Goal: Task Accomplishment & Management: Complete application form

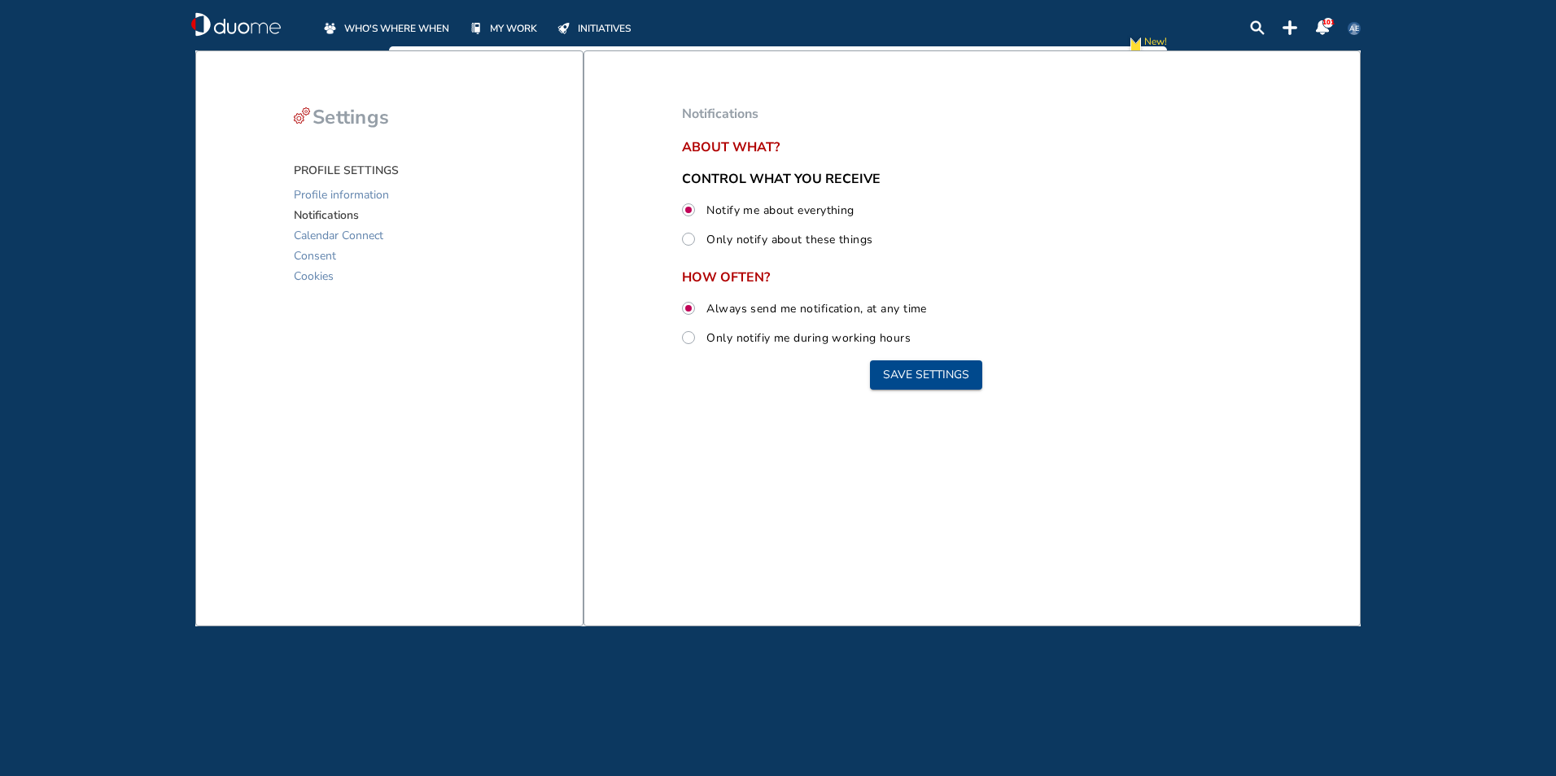
click at [502, 31] on span "MY WORK" at bounding box center [513, 28] width 47 height 16
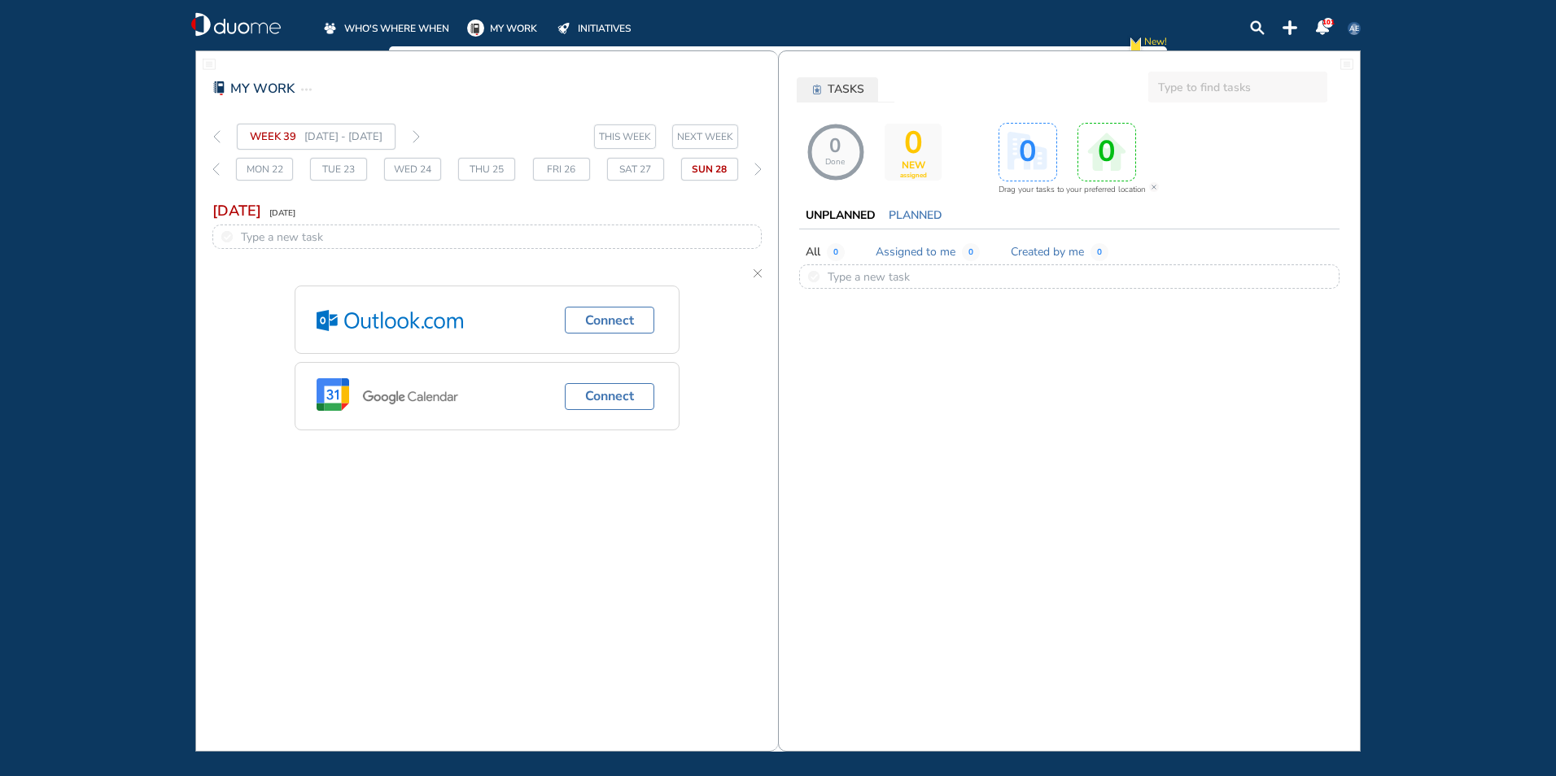
click at [1191, 87] on input "text" at bounding box center [1237, 87] width 179 height 31
click at [757, 168] on img "thin-right-arrow-grey" at bounding box center [757, 169] width 7 height 13
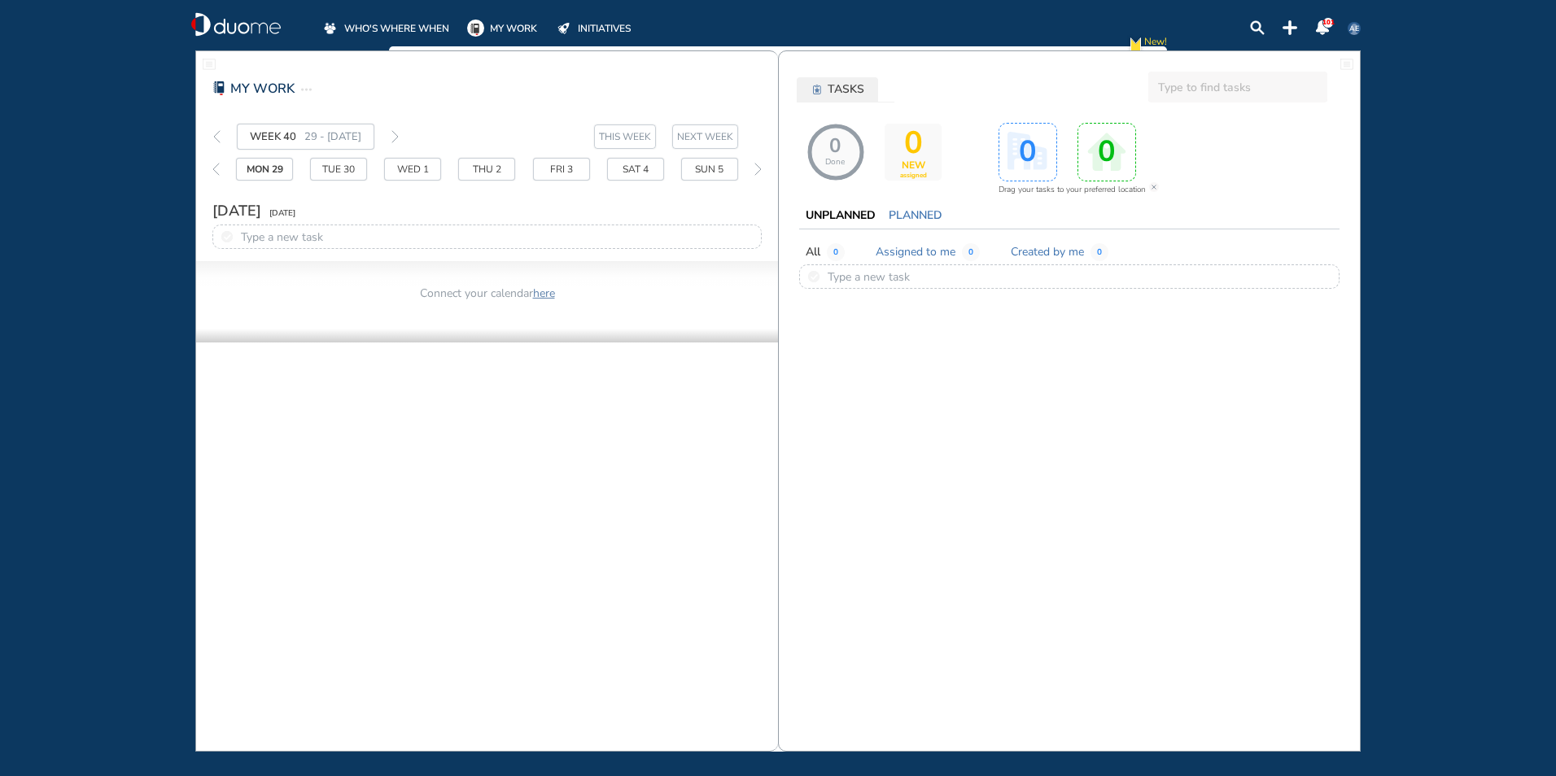
click at [523, 26] on span "MY WORK" at bounding box center [513, 28] width 47 height 16
click at [416, 26] on span "WHO'S WHERE WHEN" at bounding box center [396, 28] width 105 height 16
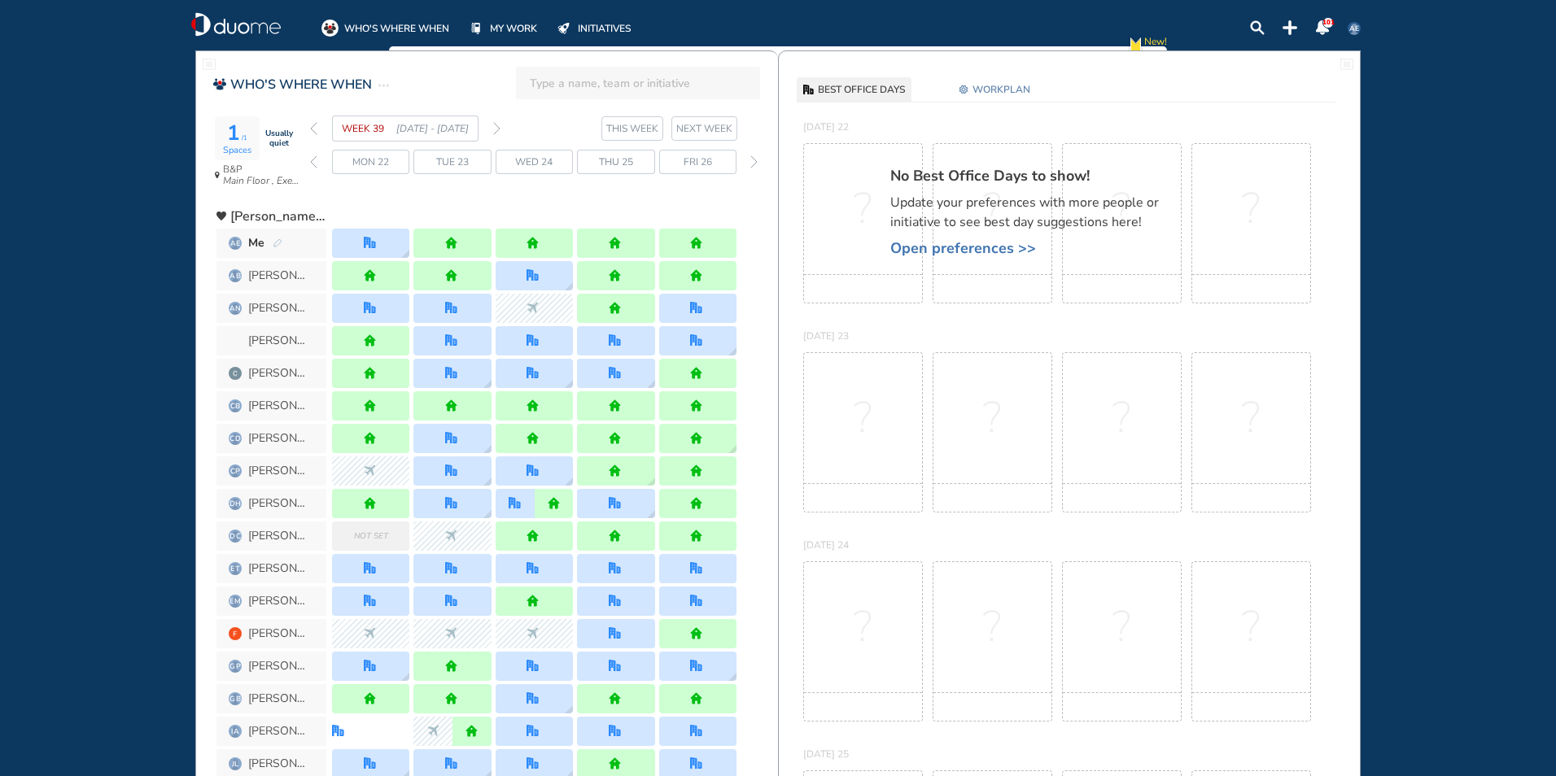
click at [1000, 91] on span "WORKPLAN" at bounding box center [1001, 89] width 58 height 16
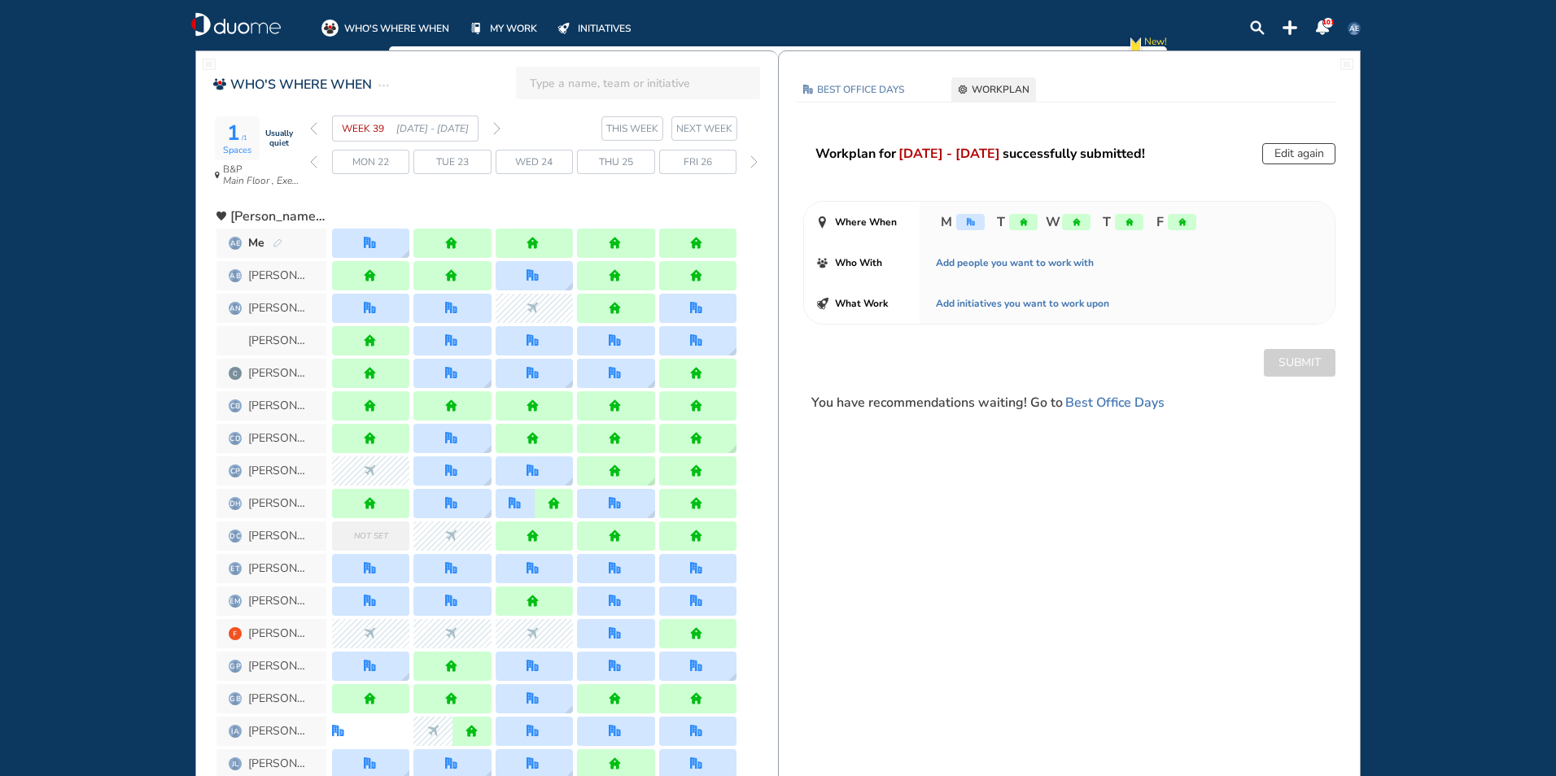
drag, startPoint x: 1286, startPoint y: 159, endPoint x: 1280, endPoint y: 149, distance: 12.0
click at [1286, 155] on button "Edit again" at bounding box center [1298, 153] width 73 height 21
click at [1274, 153] on button "Edit again" at bounding box center [1298, 153] width 73 height 21
click at [1184, 226] on div "home" at bounding box center [1182, 222] width 28 height 16
click at [1287, 159] on button "Edit again" at bounding box center [1298, 153] width 73 height 21
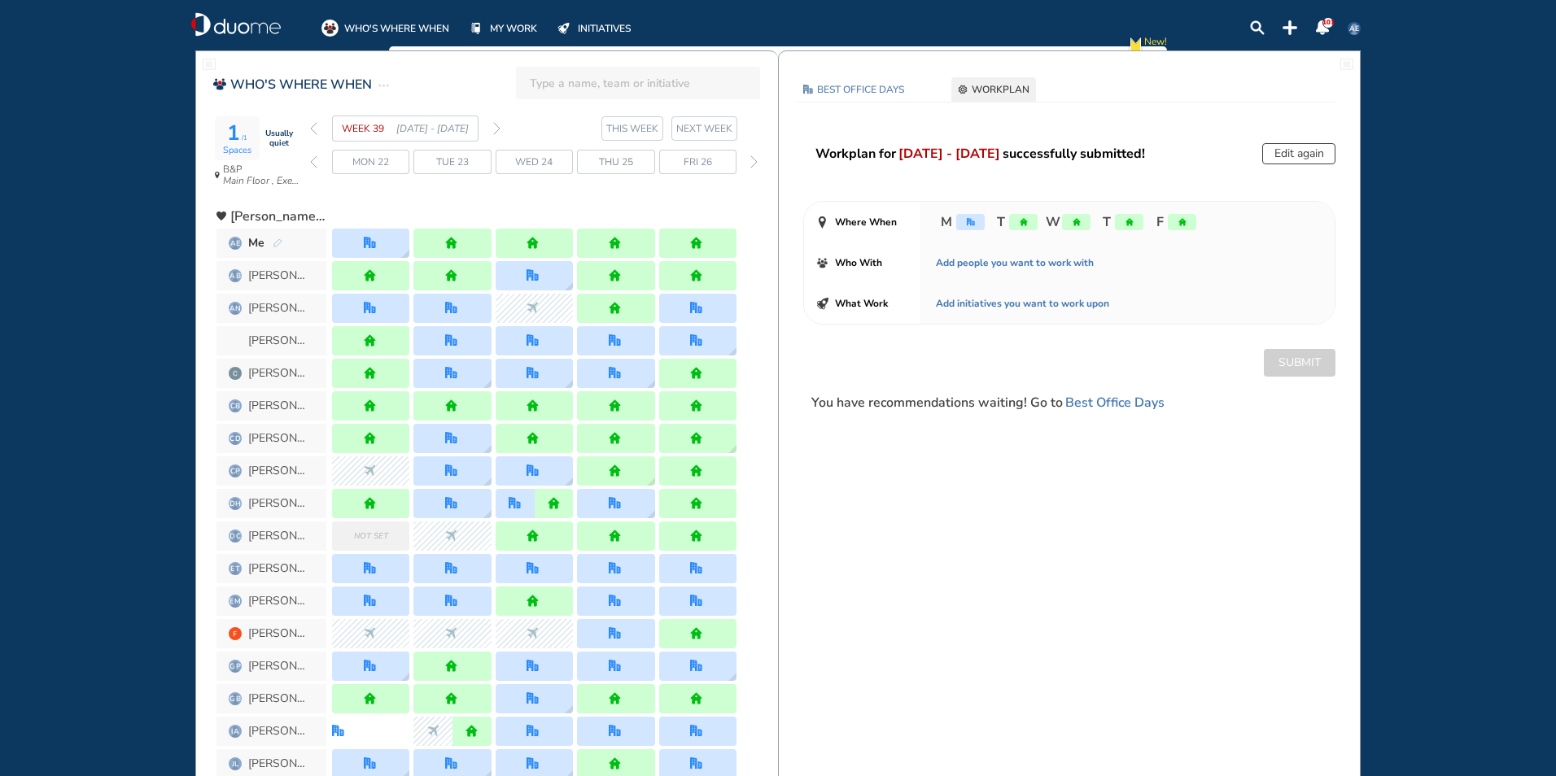
click at [1287, 154] on button "Edit again" at bounding box center [1298, 153] width 73 height 21
click at [1288, 152] on button "Edit again" at bounding box center [1298, 153] width 73 height 21
click at [1295, 176] on div "Workplan for [DATE] - [DATE] successfully submitted! Edit again Where When M T …" at bounding box center [1069, 277] width 581 height 269
click at [1286, 152] on button "Edit again" at bounding box center [1298, 153] width 73 height 21
click at [1285, 152] on button "Edit again" at bounding box center [1298, 153] width 73 height 21
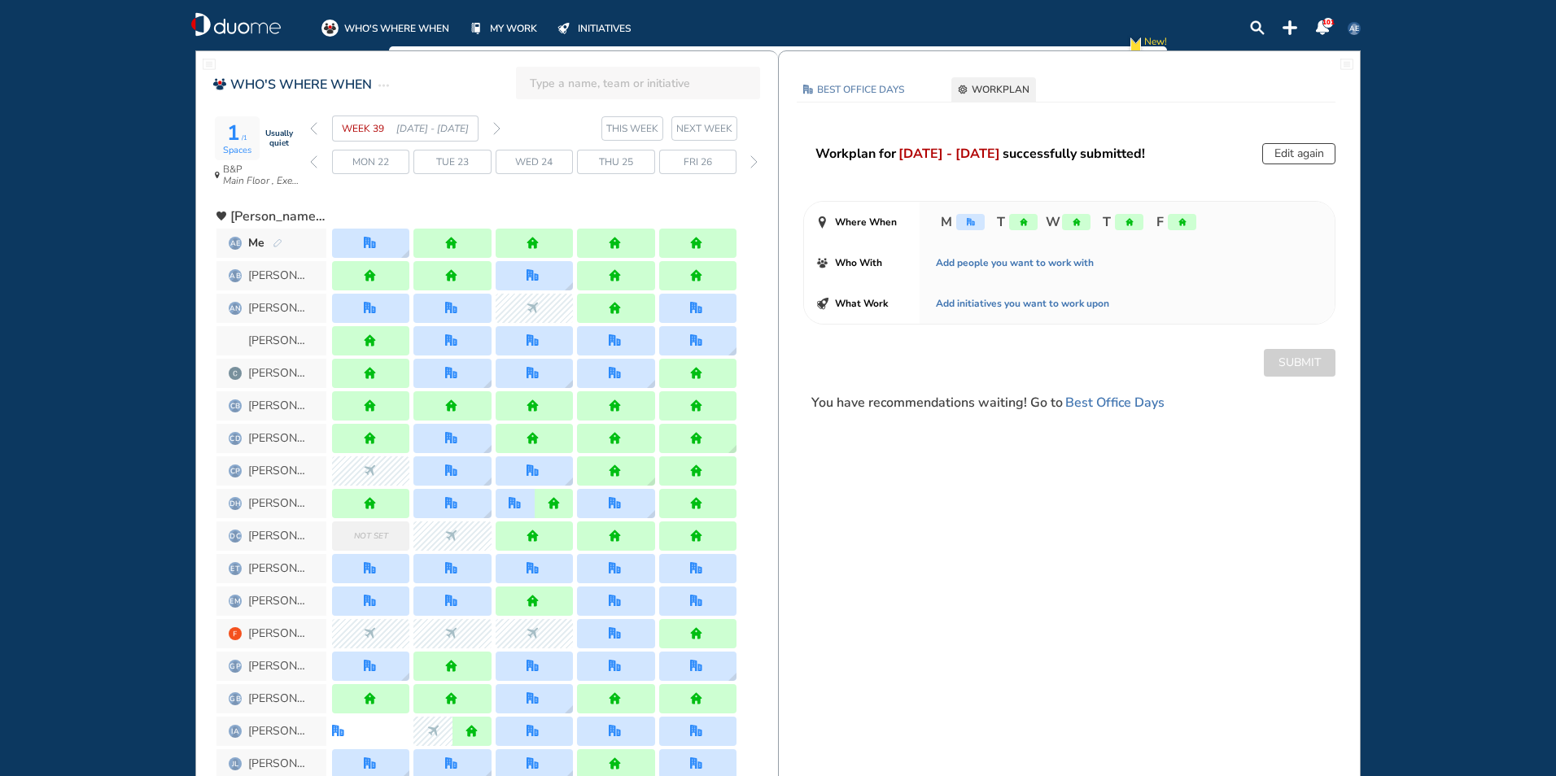
click at [963, 223] on div "office" at bounding box center [970, 222] width 28 height 16
click at [494, 133] on img "forward week" at bounding box center [496, 128] width 7 height 13
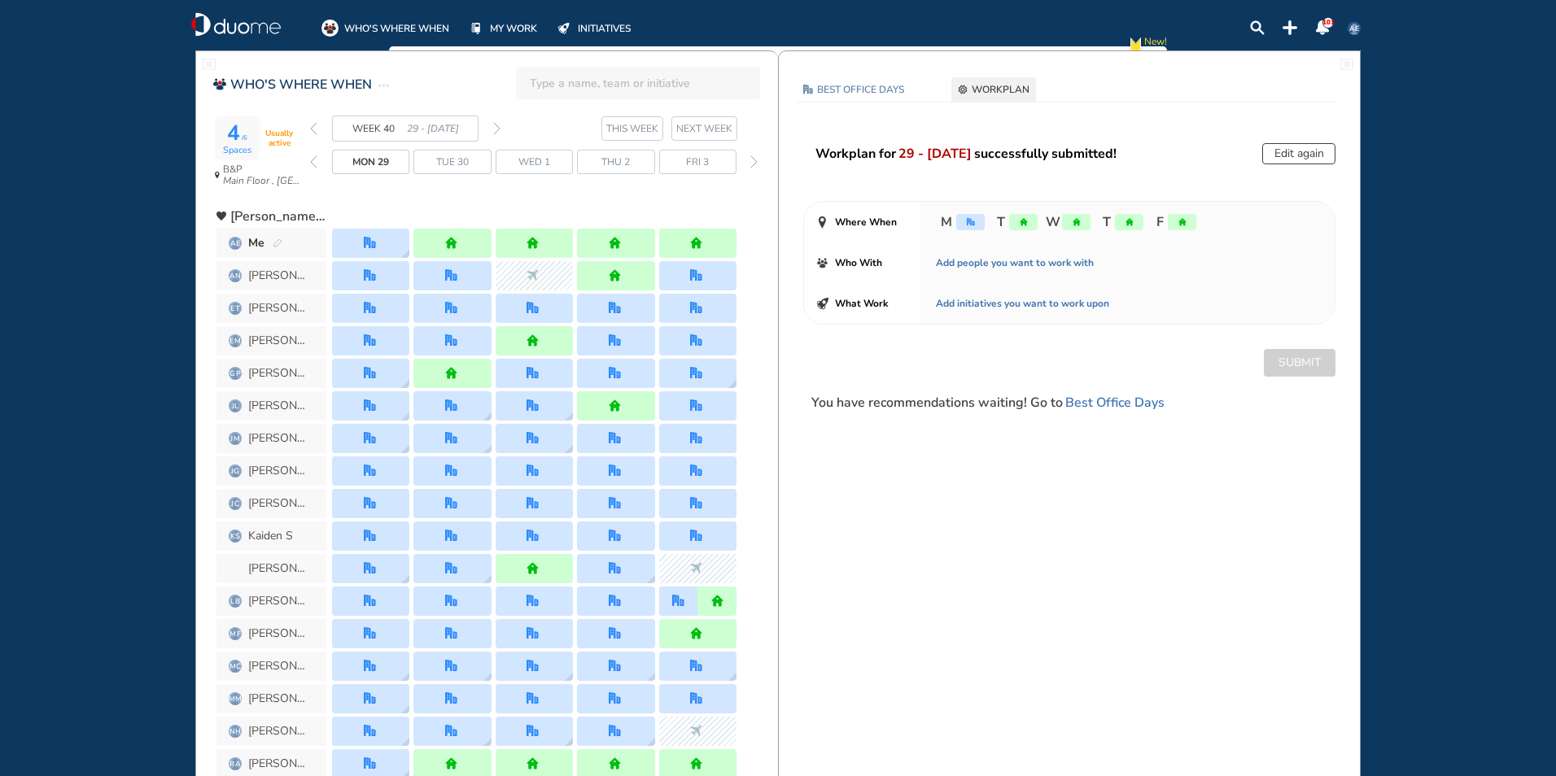
click at [498, 129] on img "forward week" at bounding box center [496, 128] width 7 height 13
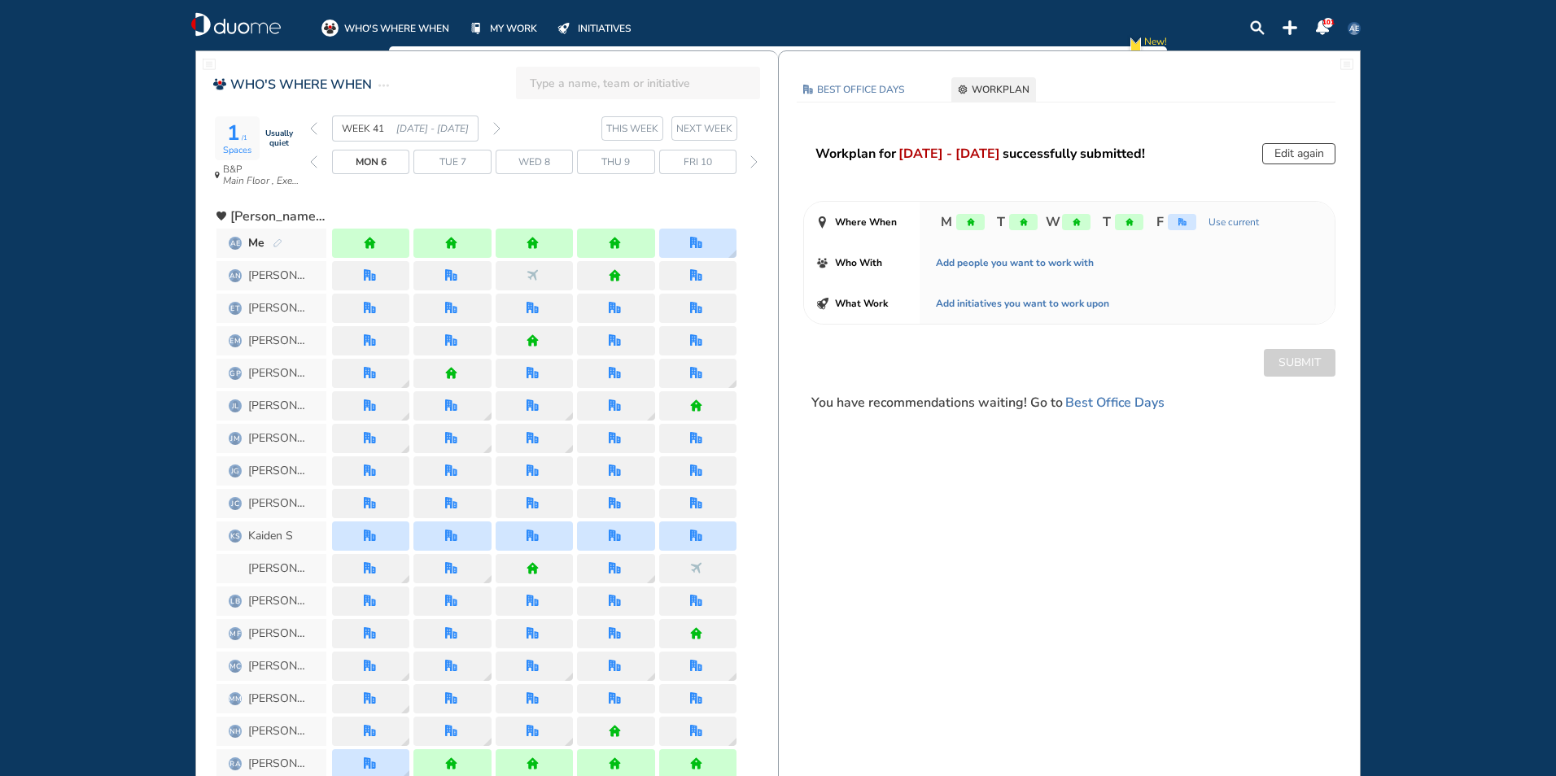
click at [316, 129] on img "back week" at bounding box center [313, 128] width 7 height 13
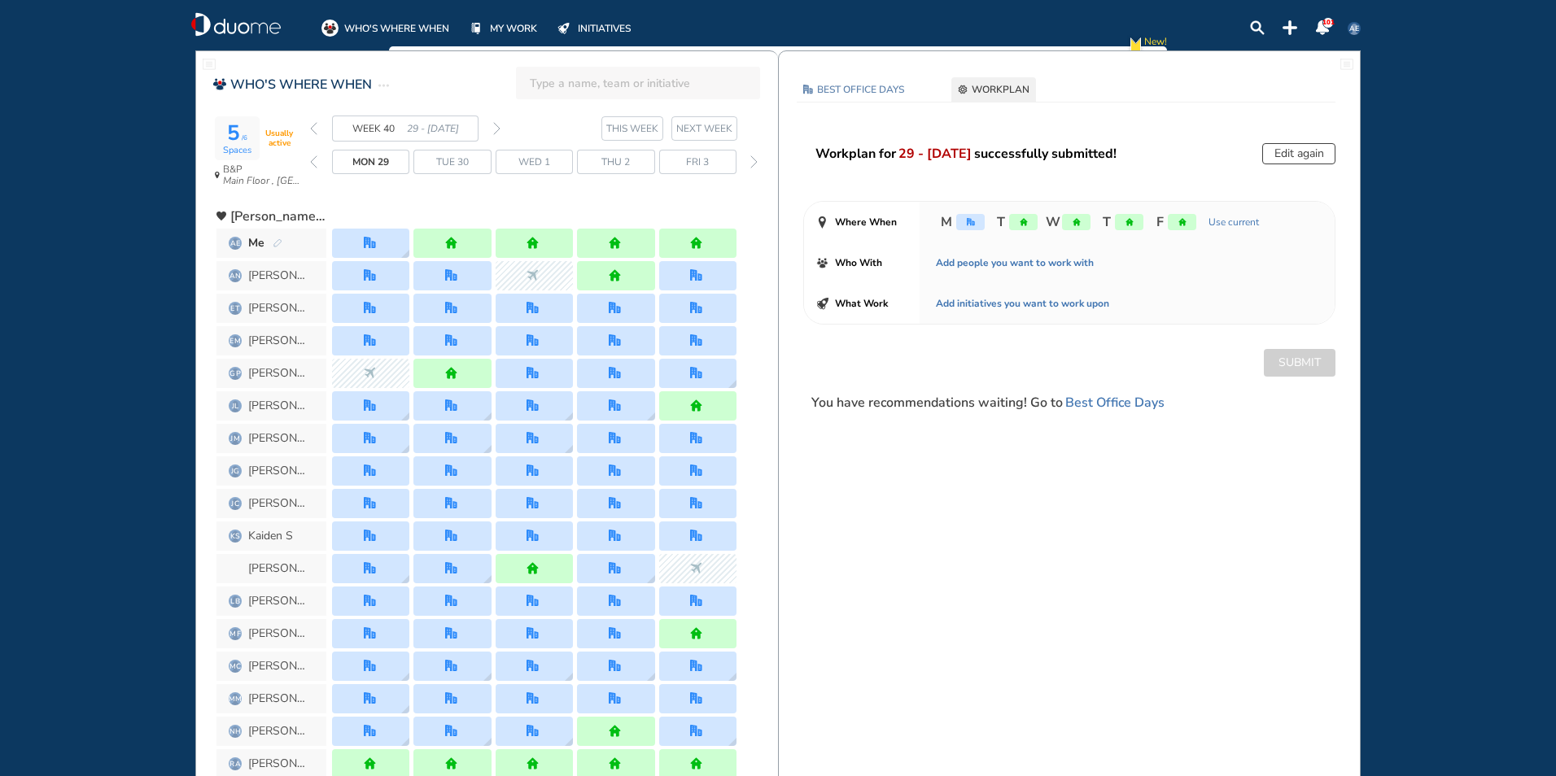
click at [313, 129] on img "back week" at bounding box center [313, 128] width 7 height 13
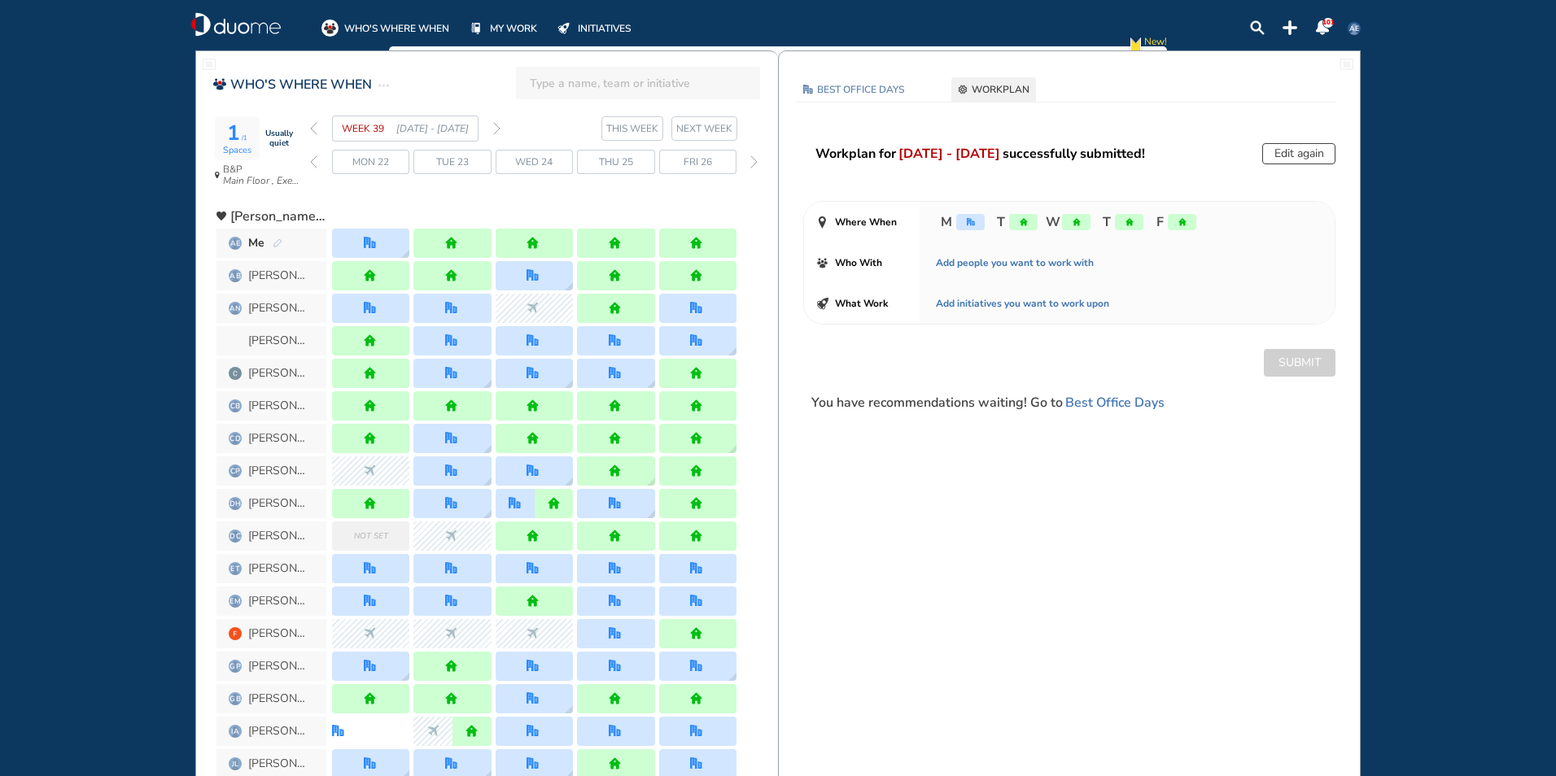
click at [1278, 162] on button "Edit again" at bounding box center [1298, 153] width 73 height 21
click at [1278, 161] on button "Edit again" at bounding box center [1298, 153] width 73 height 21
click at [1284, 156] on button "Edit again" at bounding box center [1298, 153] width 73 height 21
click at [1284, 155] on button "Edit again" at bounding box center [1298, 153] width 73 height 21
drag, startPoint x: 1287, startPoint y: 160, endPoint x: 1274, endPoint y: 113, distance: 49.0
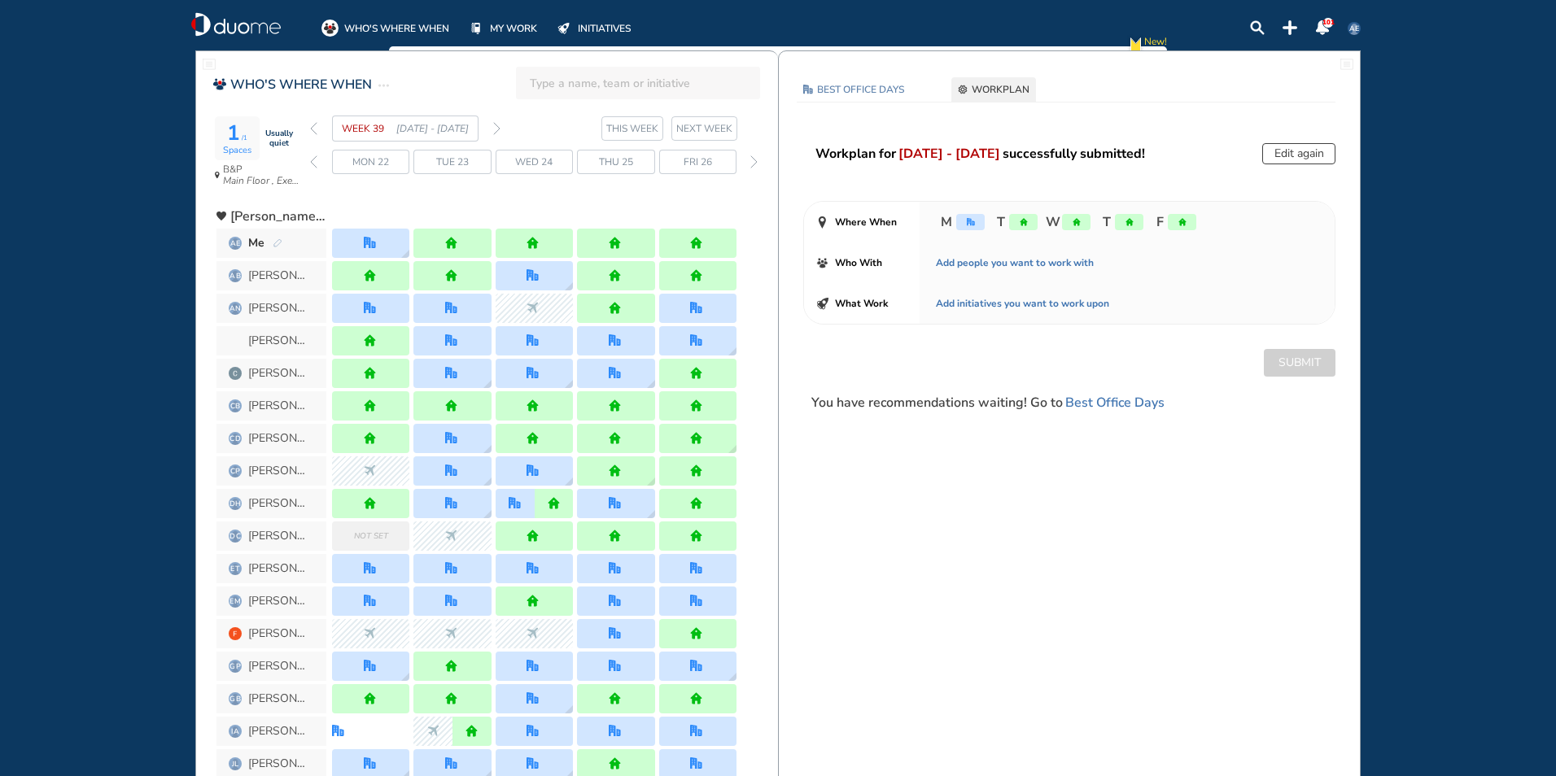
click at [1264, 139] on div "BEST OFFICE DAYS WORKPLAN [DATE] B&P Main Floor , Executive Office #2 Set locat…" at bounding box center [1069, 251] width 581 height 348
click at [1178, 222] on img "home" at bounding box center [1182, 222] width 8 height 8
click at [1179, 221] on img "home" at bounding box center [1182, 222] width 8 height 8
click at [1180, 221] on img "home" at bounding box center [1182, 222] width 8 height 8
click at [1125, 223] on img "home" at bounding box center [1129, 222] width 8 height 8
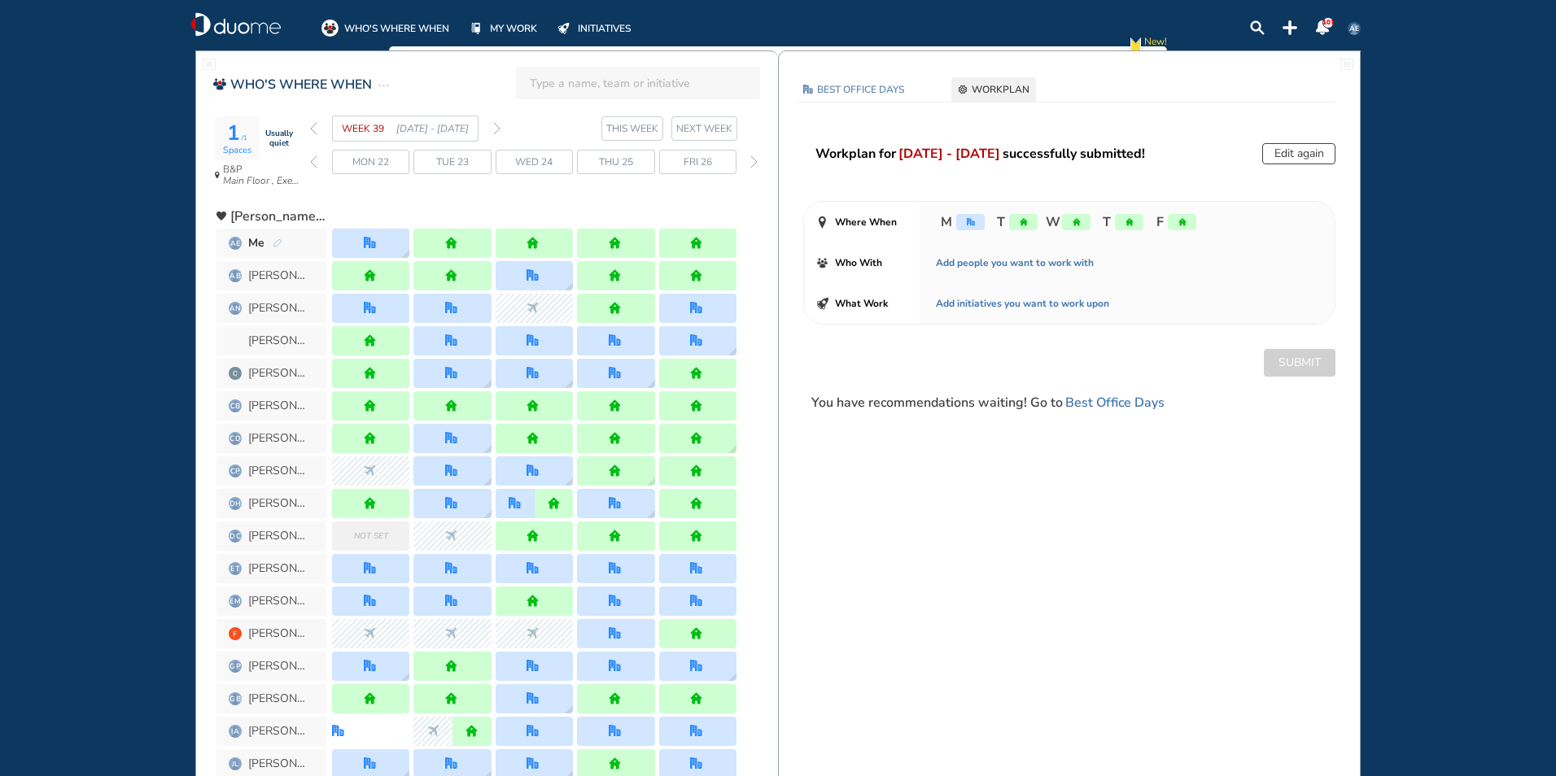
click at [1191, 225] on div "home" at bounding box center [1182, 222] width 28 height 16
drag, startPoint x: 1191, startPoint y: 225, endPoint x: 1182, endPoint y: 224, distance: 9.0
click at [1182, 224] on img "home" at bounding box center [1182, 222] width 8 height 8
click at [1122, 221] on div "home" at bounding box center [1129, 222] width 28 height 16
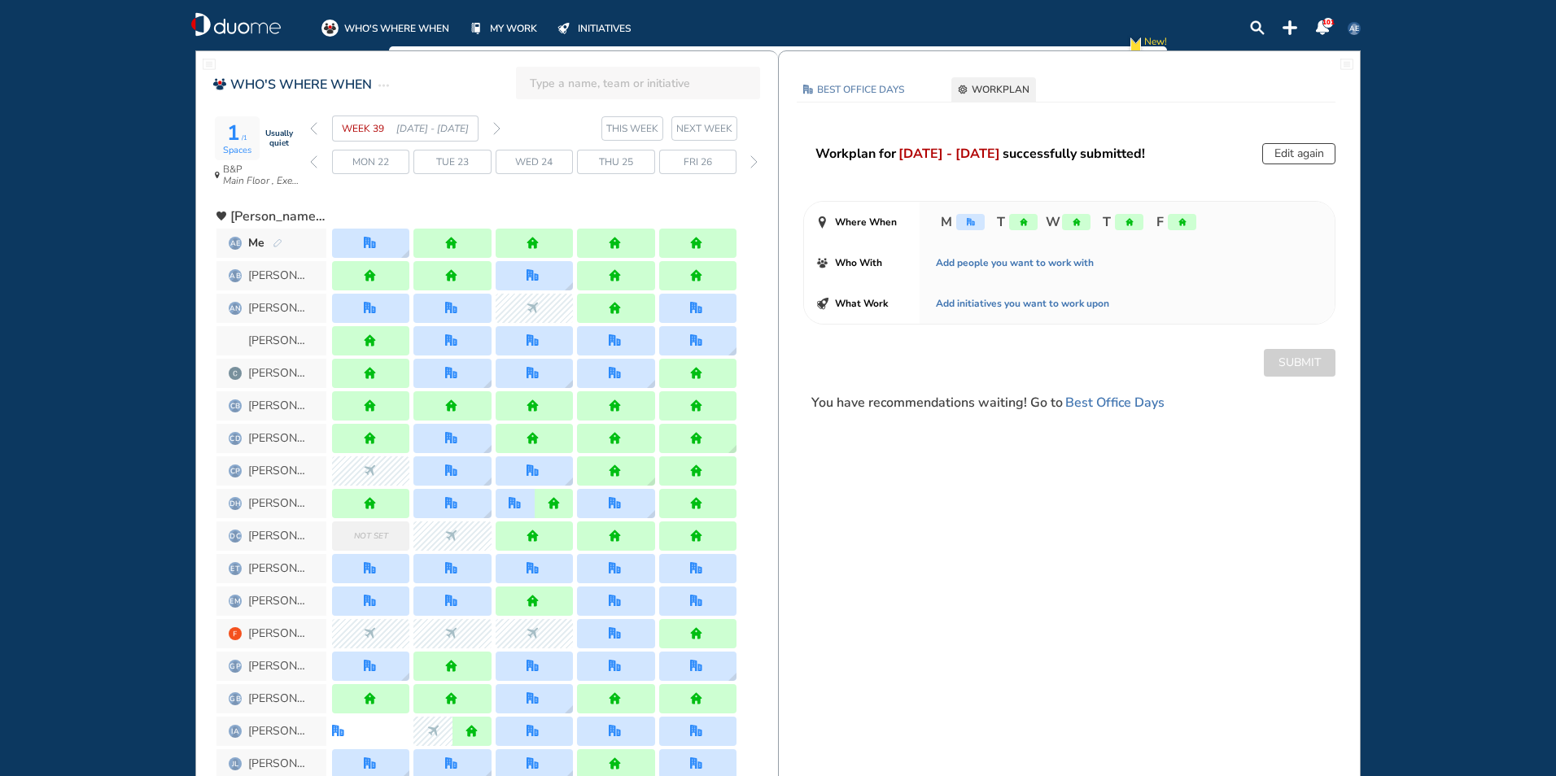
click at [1064, 219] on div "home" at bounding box center [1076, 222] width 28 height 16
click at [391, 251] on div at bounding box center [370, 243] width 77 height 29
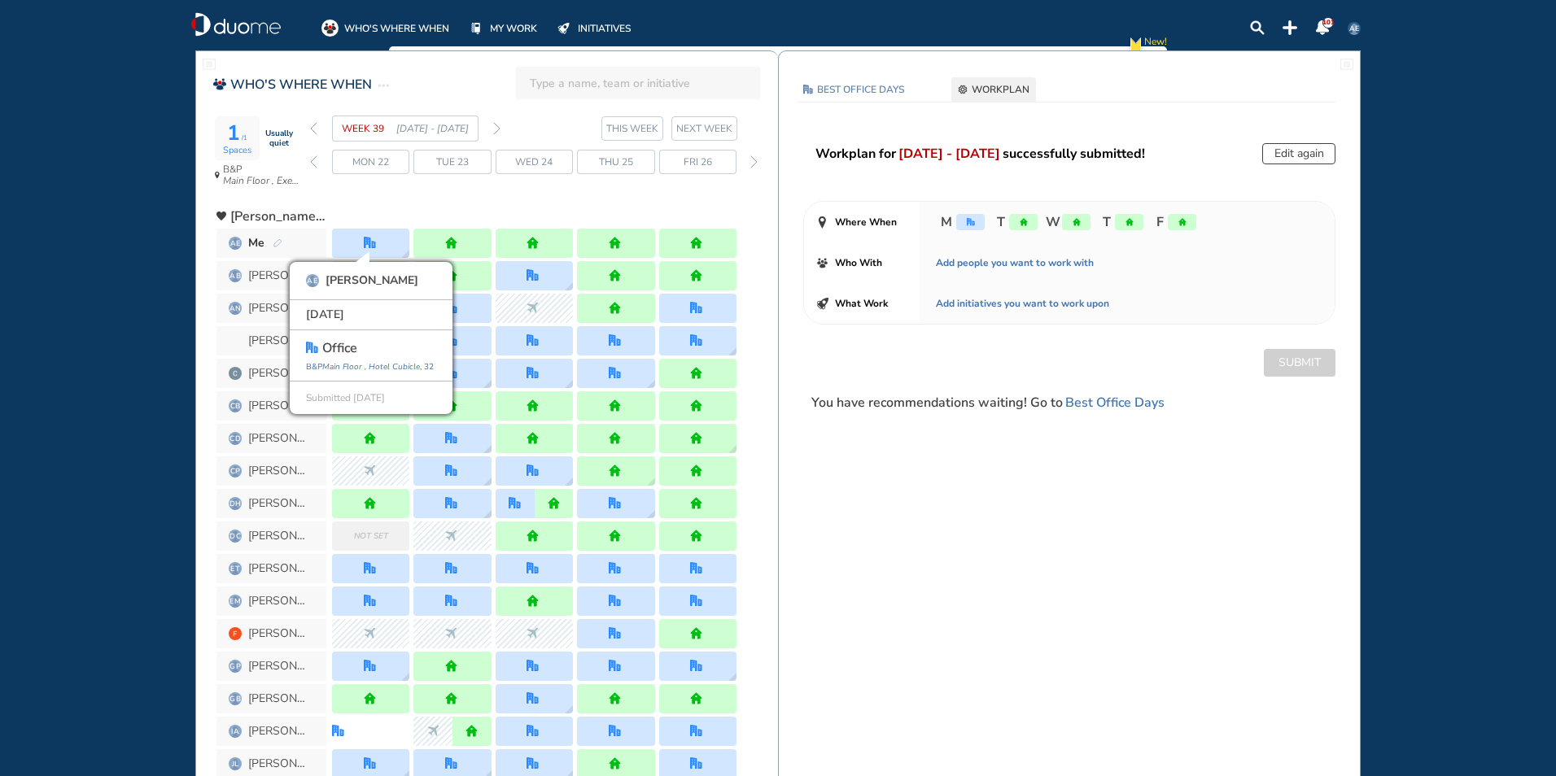
click at [459, 251] on div at bounding box center [451, 243] width 77 height 29
click at [1313, 151] on button "Edit again" at bounding box center [1298, 153] width 73 height 21
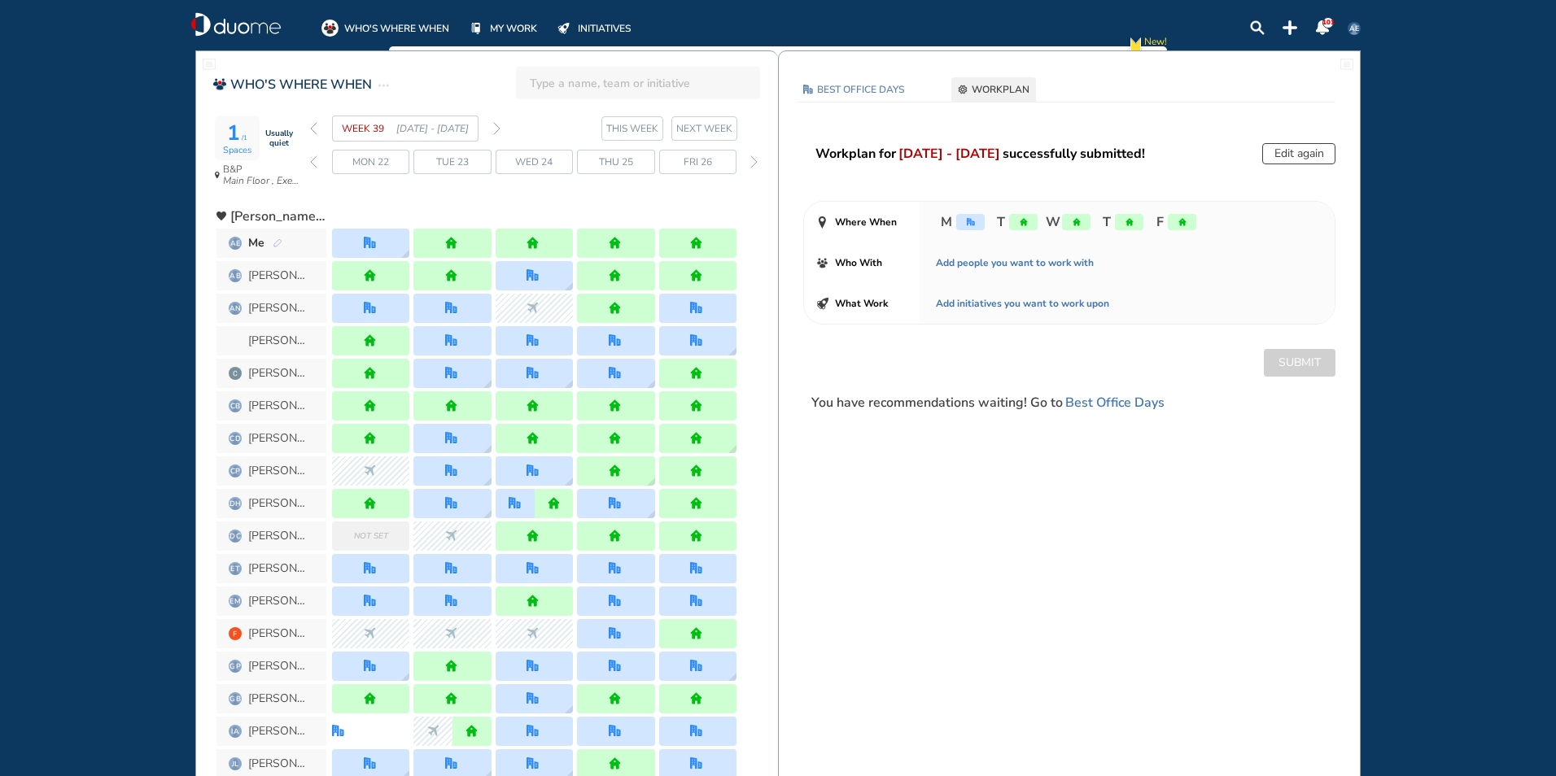
click at [990, 86] on span "WORKPLAN" at bounding box center [1001, 89] width 58 height 16
click at [1274, 155] on button "Edit again" at bounding box center [1298, 153] width 73 height 21
click at [1176, 225] on div "home" at bounding box center [1182, 222] width 28 height 16
click at [1178, 225] on div "home" at bounding box center [1182, 222] width 28 height 16
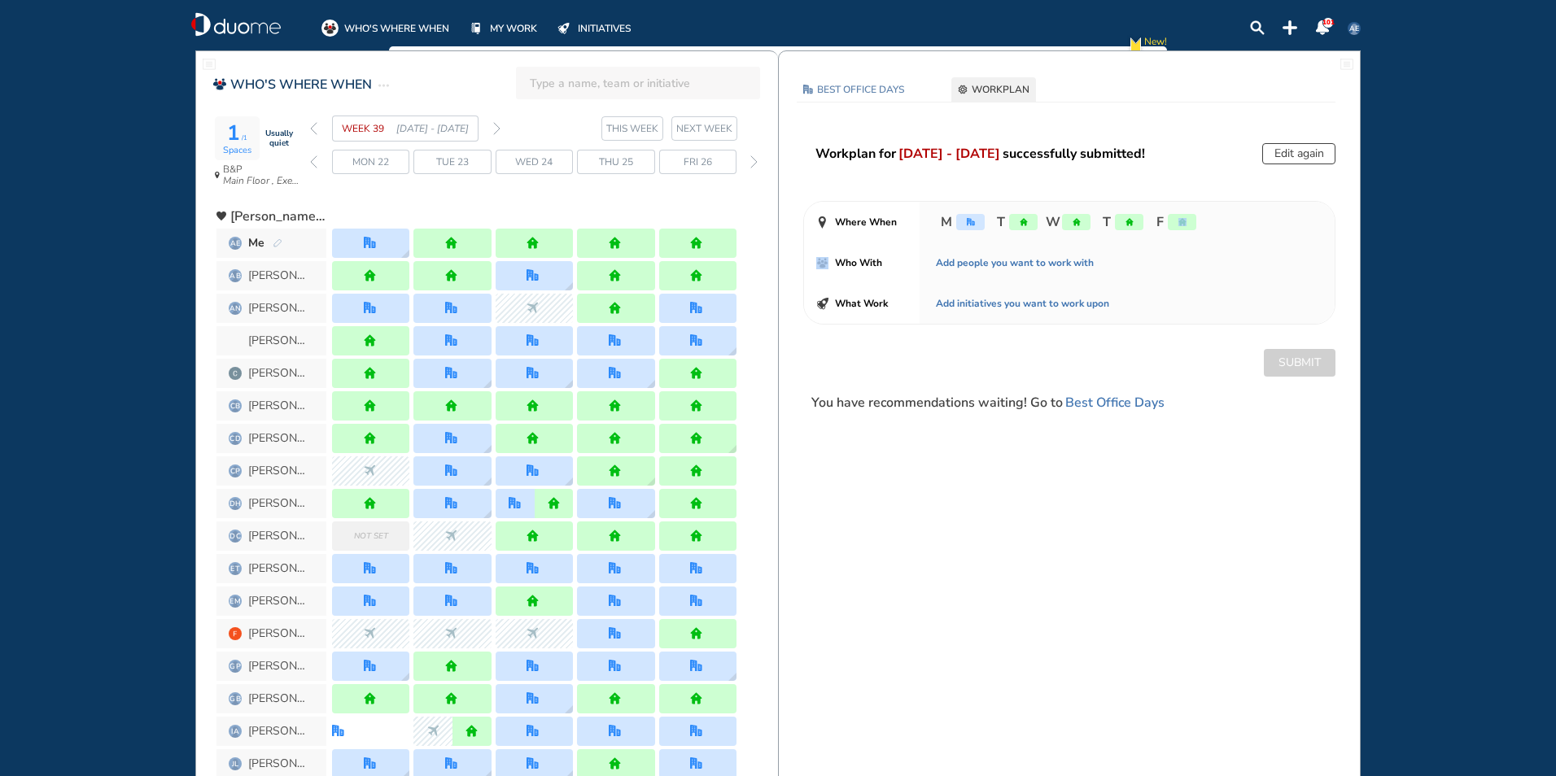
click at [1178, 225] on img "home" at bounding box center [1182, 222] width 8 height 8
click at [1179, 221] on img "home" at bounding box center [1182, 222] width 8 height 8
click at [1178, 221] on img "home" at bounding box center [1182, 222] width 8 height 8
click at [988, 263] on span "Add people you want to work with" at bounding box center [1015, 263] width 158 height 16
click at [868, 268] on span "Who With" at bounding box center [858, 263] width 47 height 16
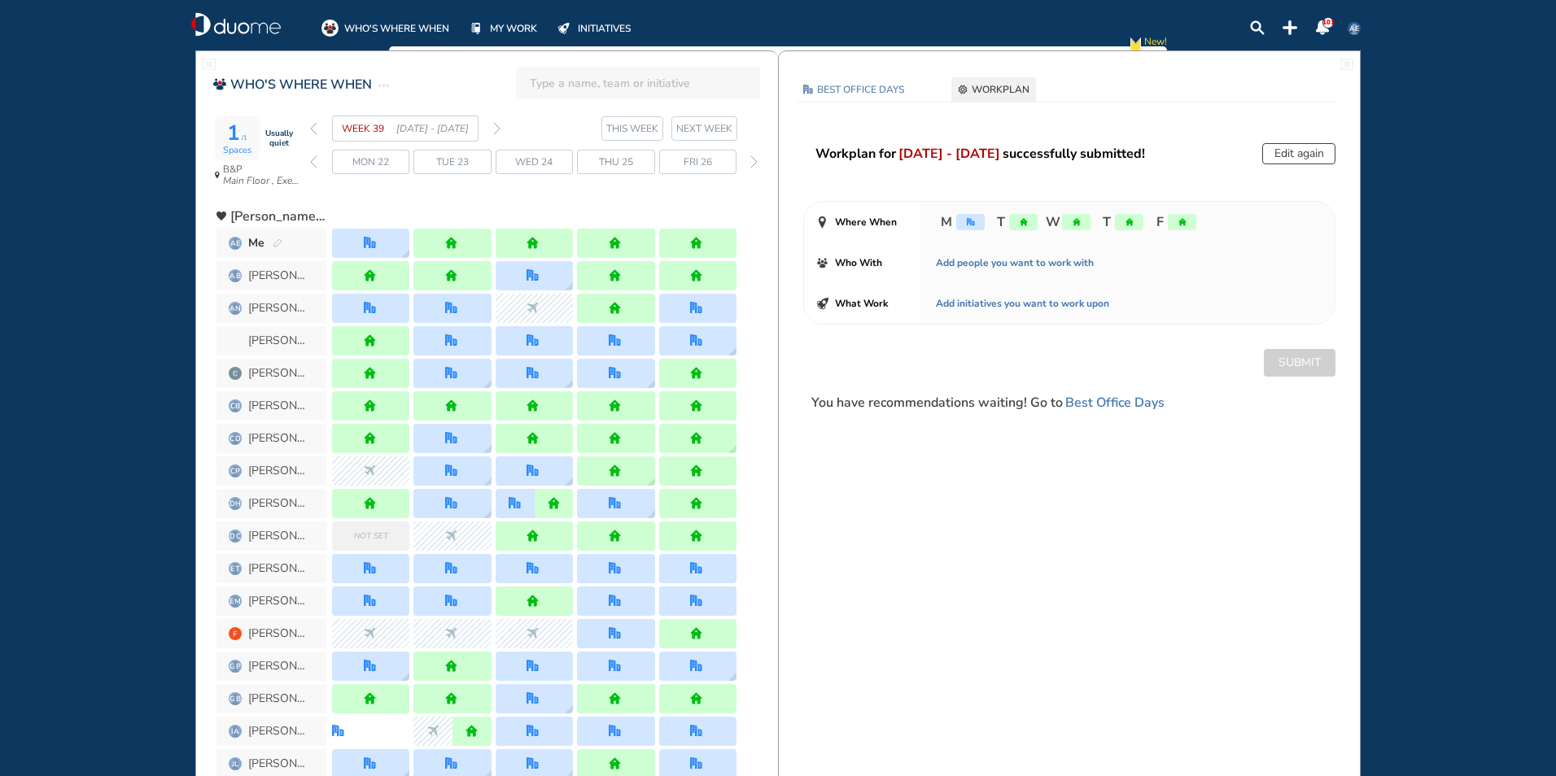
click at [868, 268] on span "Who With" at bounding box center [858, 263] width 47 height 16
click at [971, 265] on span "Add people you want to work with" at bounding box center [1015, 263] width 158 height 16
click at [1072, 253] on div "Add people you want to work with" at bounding box center [1127, 263] width 415 height 41
click at [1293, 134] on div "BEST OFFICE DAYS WORKPLAN [DATE] B&P Main Floor , Executive Office #2 Set locat…" at bounding box center [1069, 251] width 581 height 348
drag, startPoint x: 1322, startPoint y: 320, endPoint x: 1059, endPoint y: 406, distance: 276.6
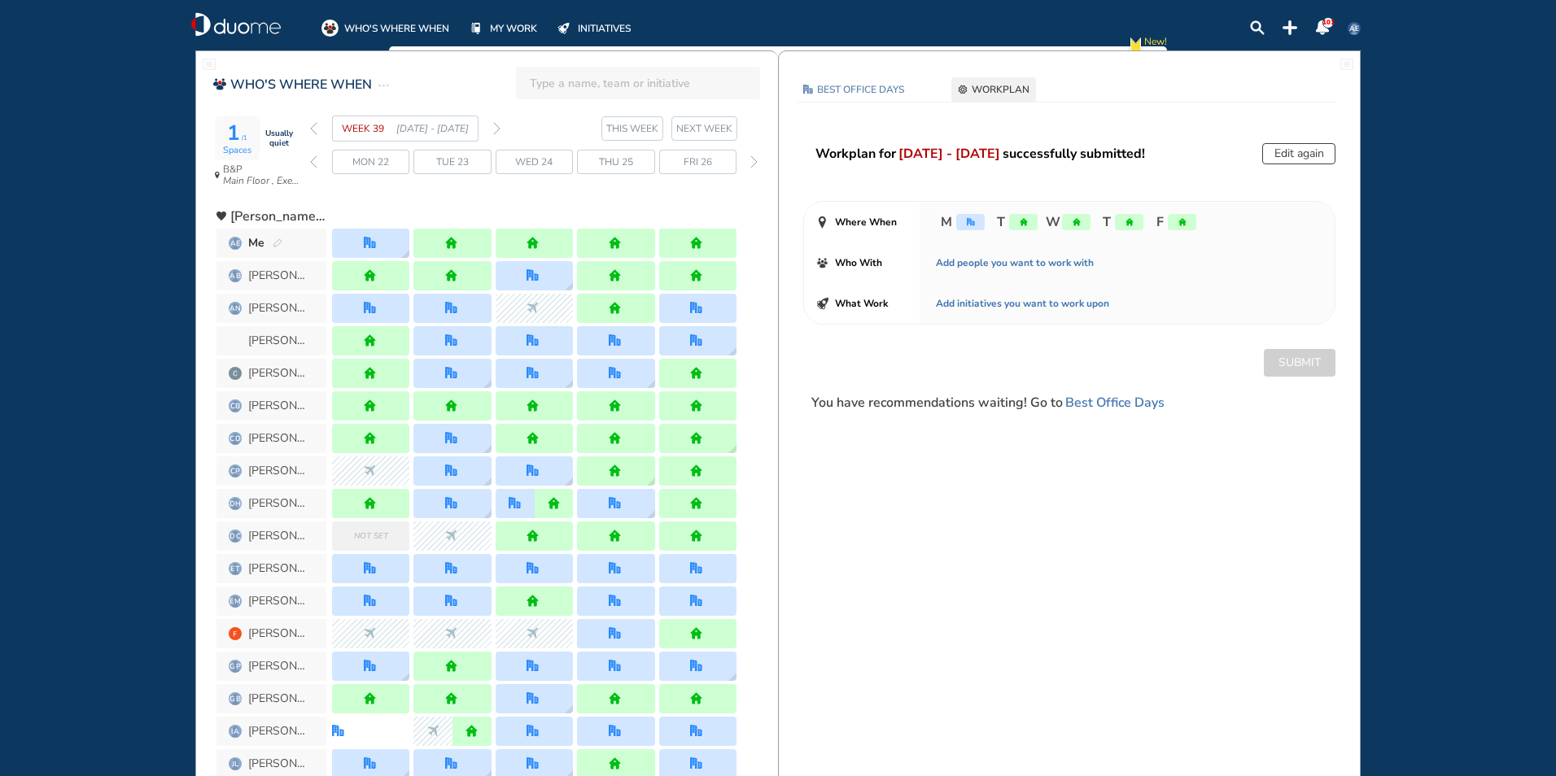
click at [1059, 406] on span "You have recommendations waiting! Go to" at bounding box center [936, 403] width 251 height 20
click at [1059, 404] on span "You have recommendations waiting! Go to" at bounding box center [936, 403] width 251 height 20
click at [500, 129] on section "WEEK 39 [DATE] - [DATE] THIS WEEK NEXT WEEK" at bounding box center [544, 129] width 468 height 26
click at [1286, 151] on button "Edit again" at bounding box center [1298, 153] width 73 height 21
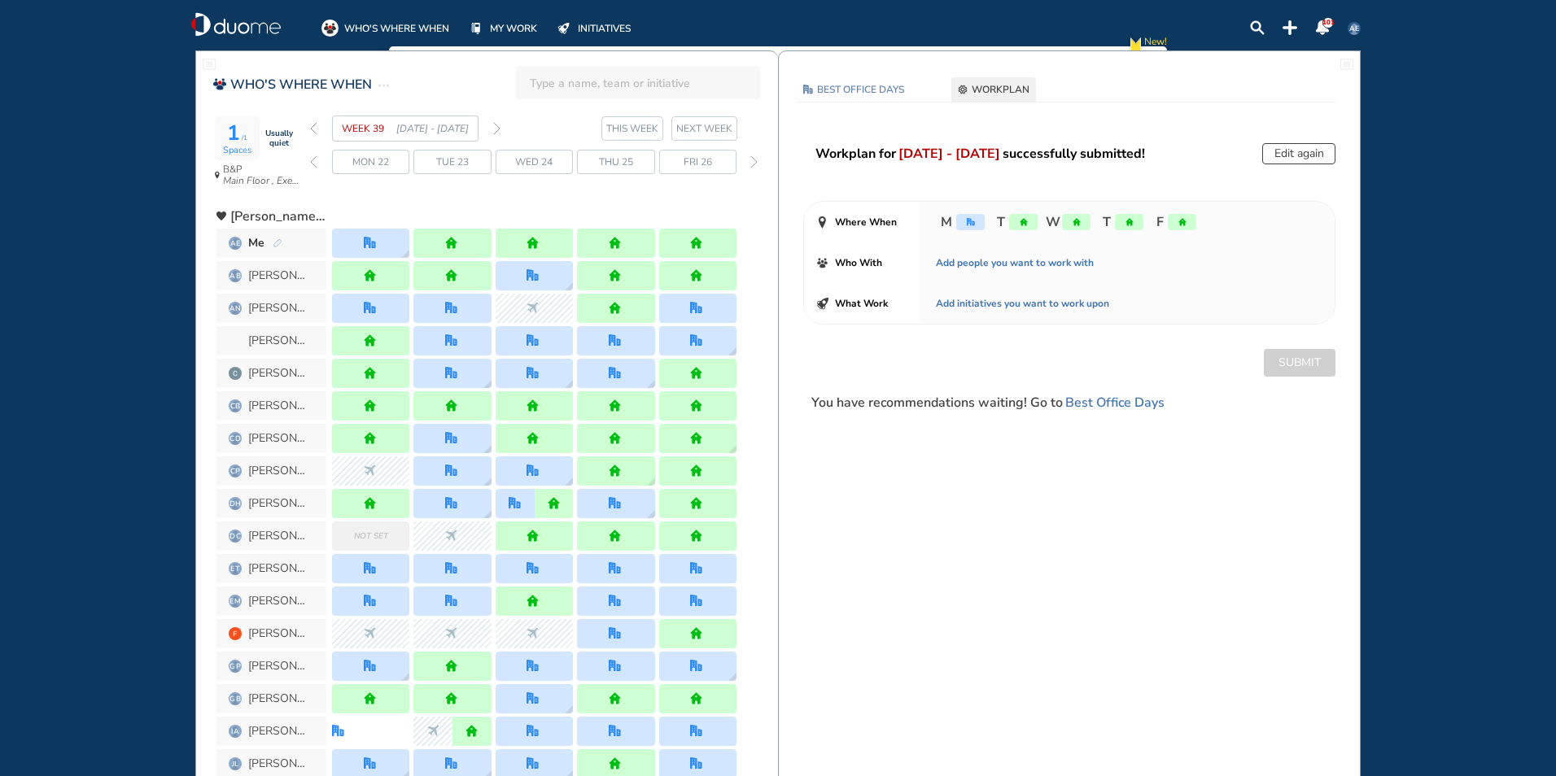
click at [1287, 149] on button "Edit again" at bounding box center [1298, 153] width 73 height 21
click at [1287, 147] on button "Edit again" at bounding box center [1298, 153] width 73 height 21
click at [496, 129] on img "forward week" at bounding box center [496, 128] width 7 height 13
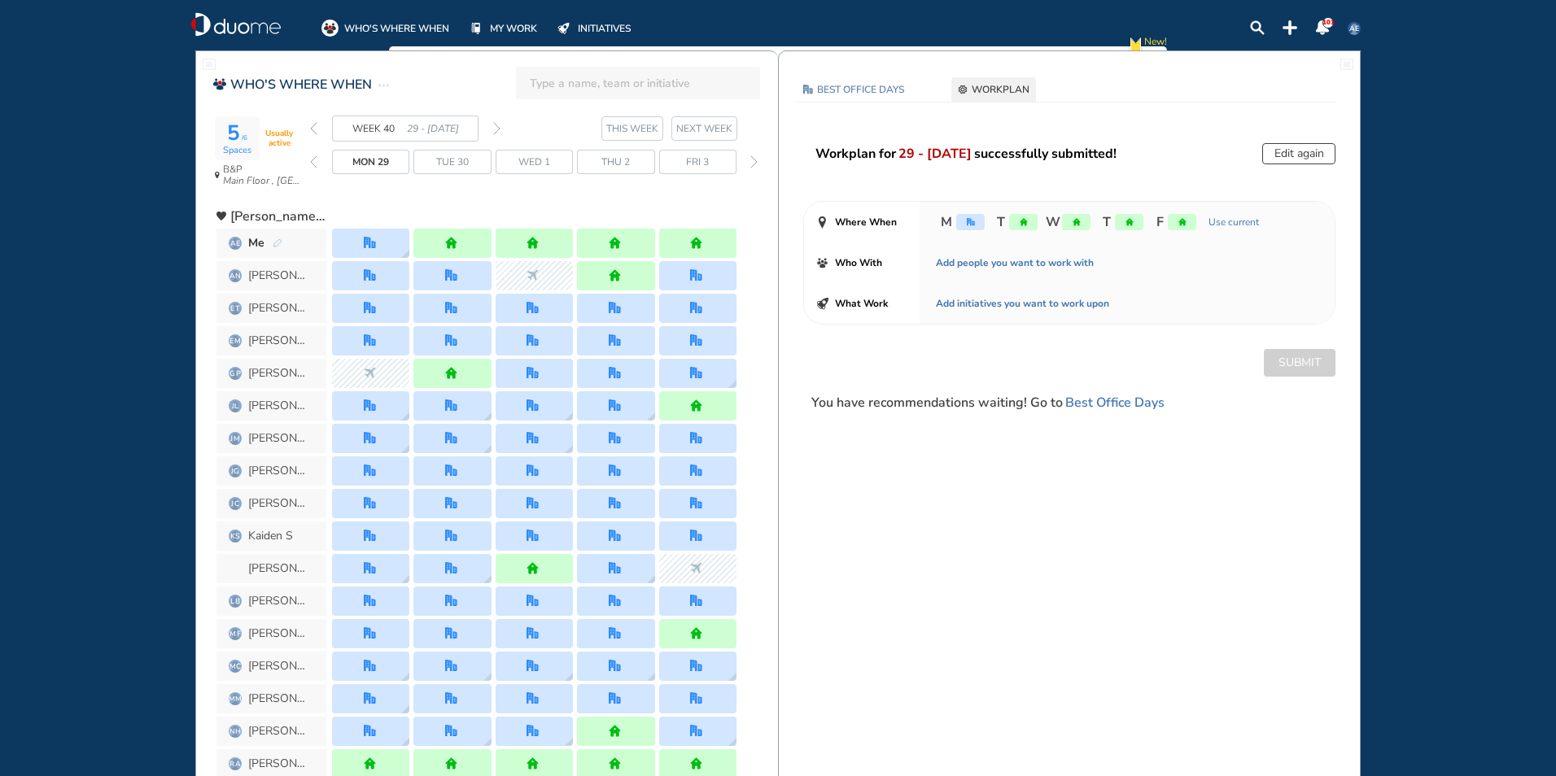
click at [1285, 148] on button "Edit again" at bounding box center [1298, 153] width 73 height 21
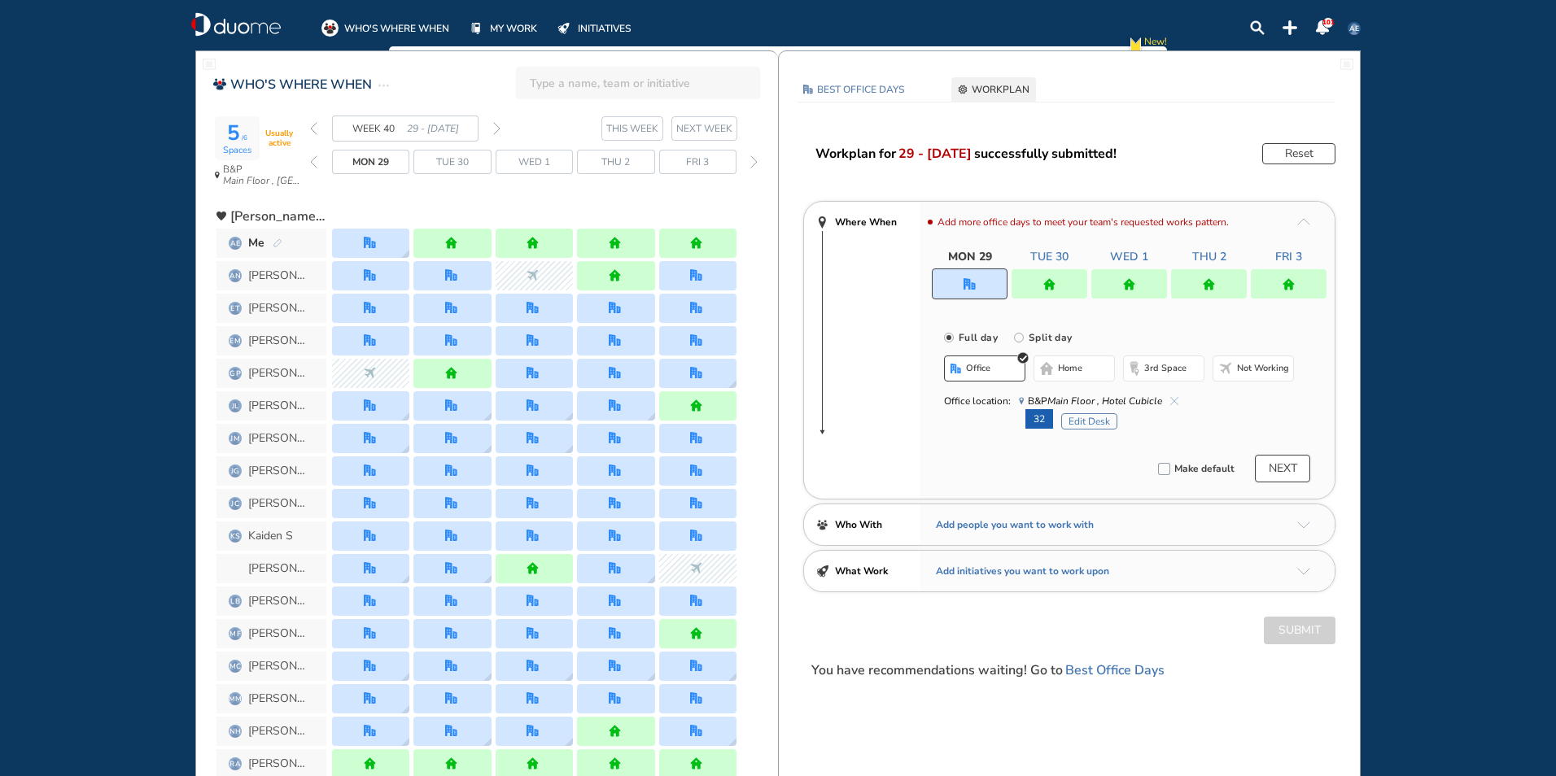
click at [1278, 288] on div at bounding box center [1289, 283] width 76 height 29
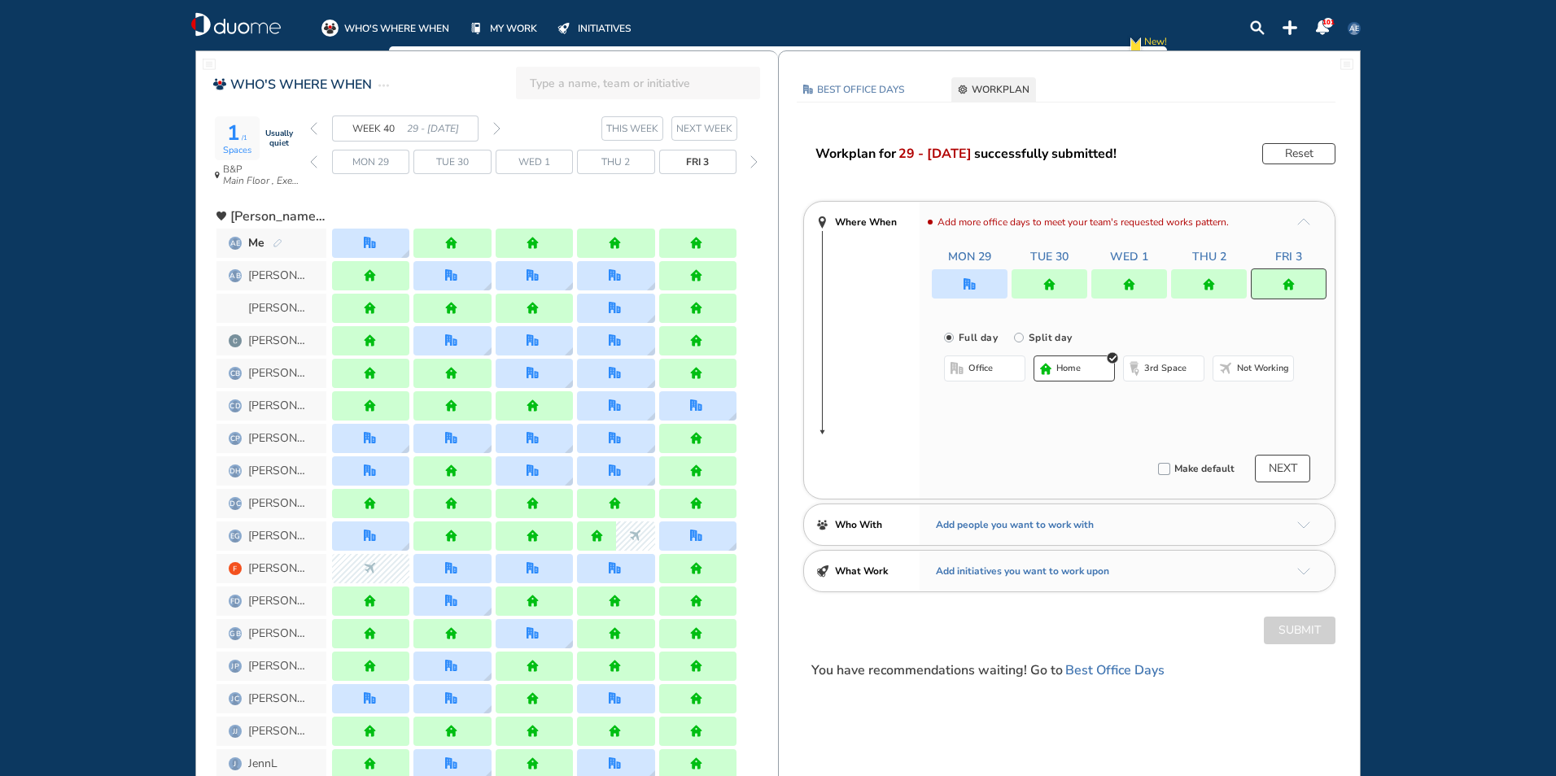
click at [1006, 374] on button "office" at bounding box center [984, 369] width 81 height 26
click at [1052, 422] on button "Select a Desk" at bounding box center [1061, 421] width 73 height 16
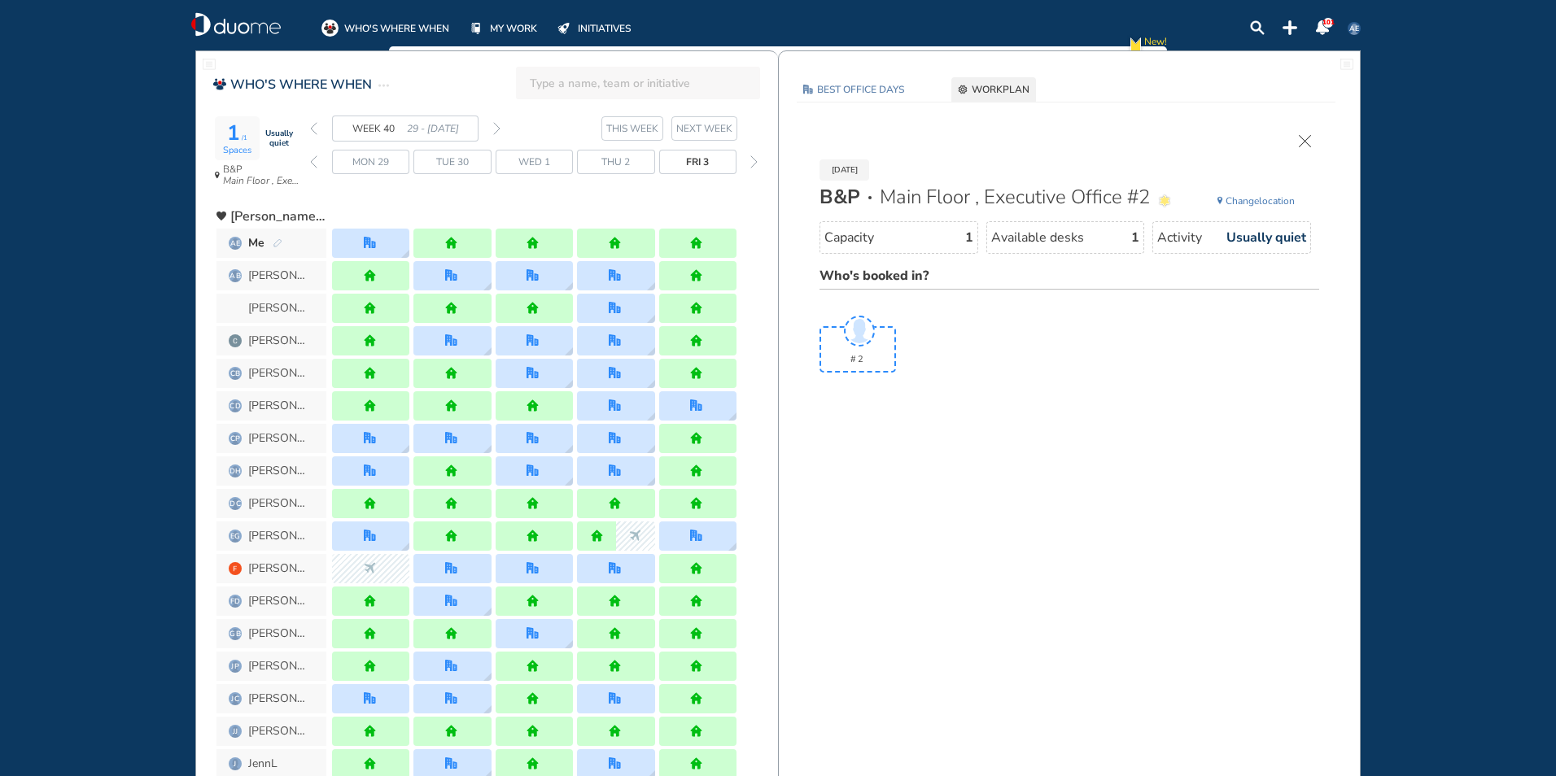
click at [1062, 244] on span "Available desks" at bounding box center [1037, 237] width 93 height 16
click at [1309, 145] on img "cross-thin" at bounding box center [1305, 141] width 12 height 12
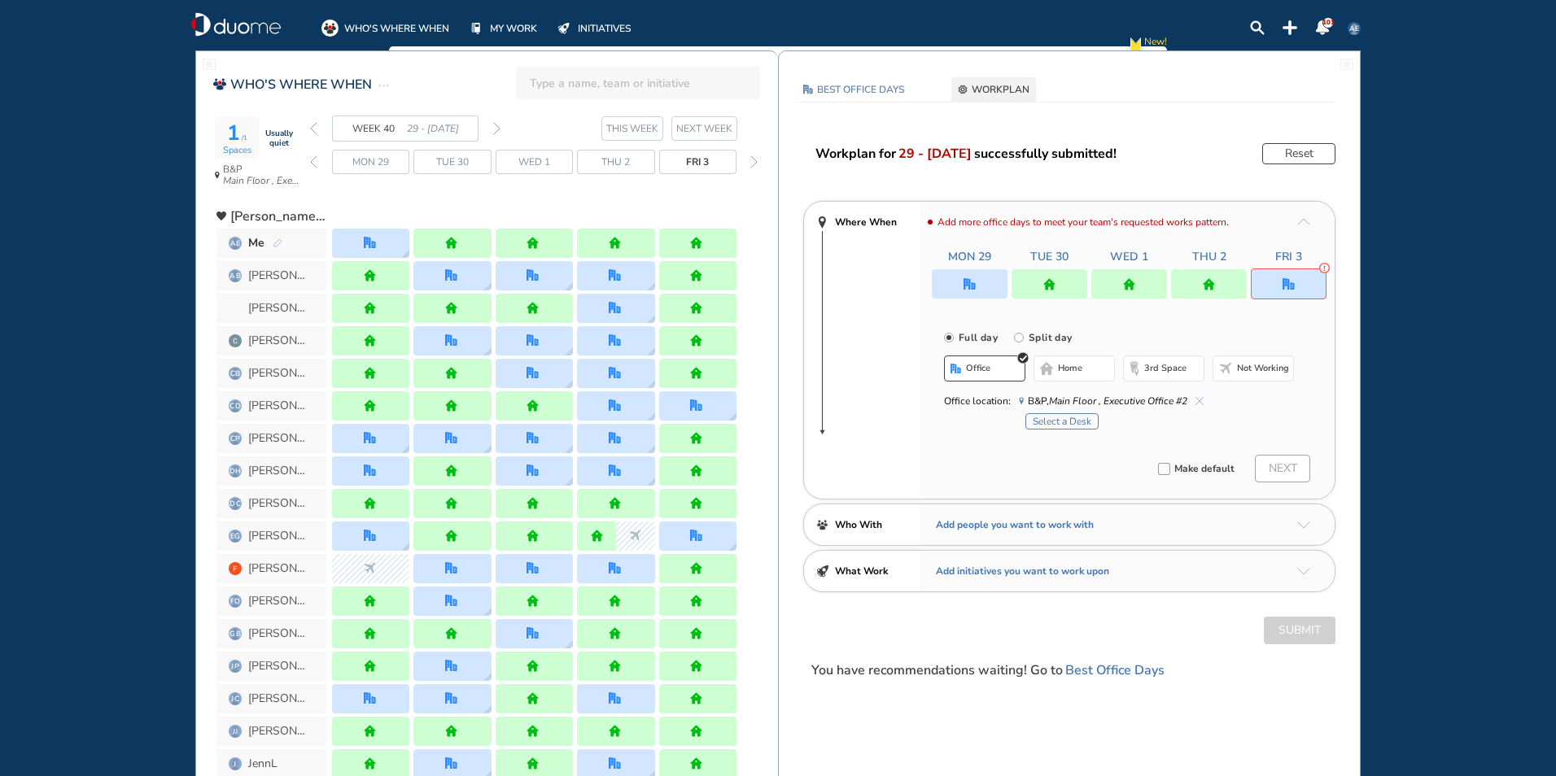
click at [1073, 370] on span "home" at bounding box center [1070, 368] width 24 height 13
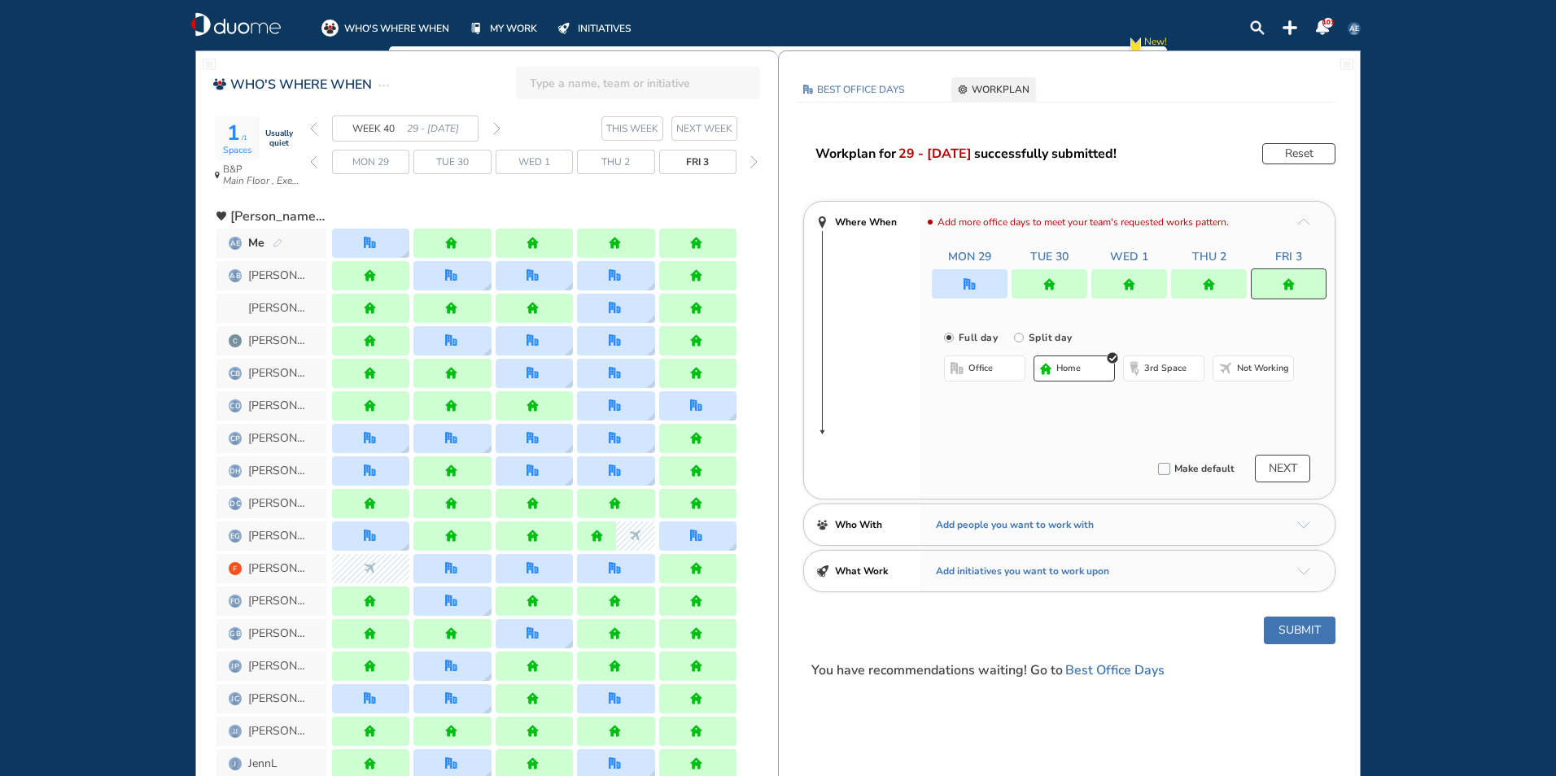
click at [1197, 286] on div at bounding box center [1209, 283] width 76 height 29
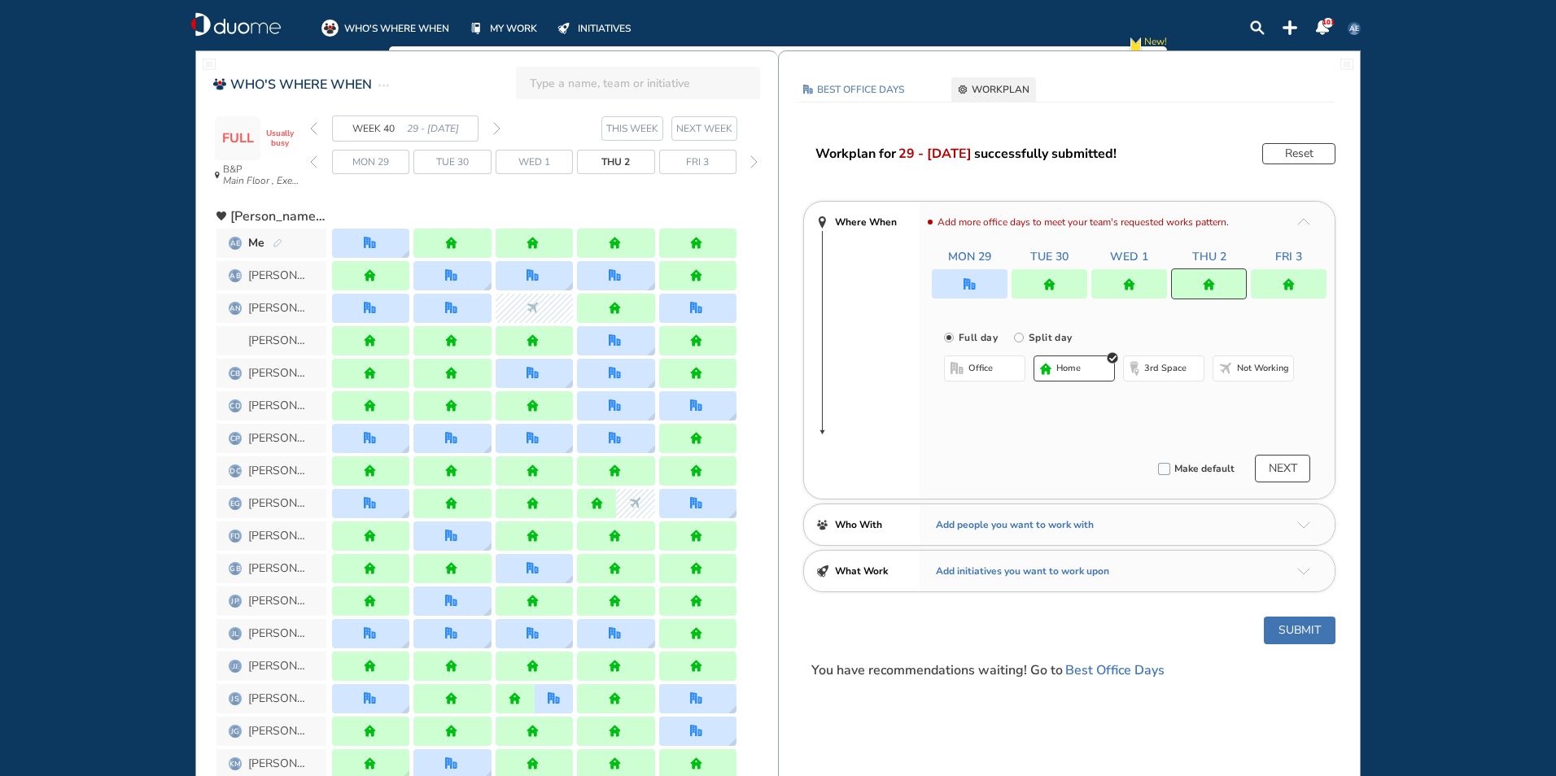
click at [1006, 369] on button "office" at bounding box center [984, 369] width 81 height 26
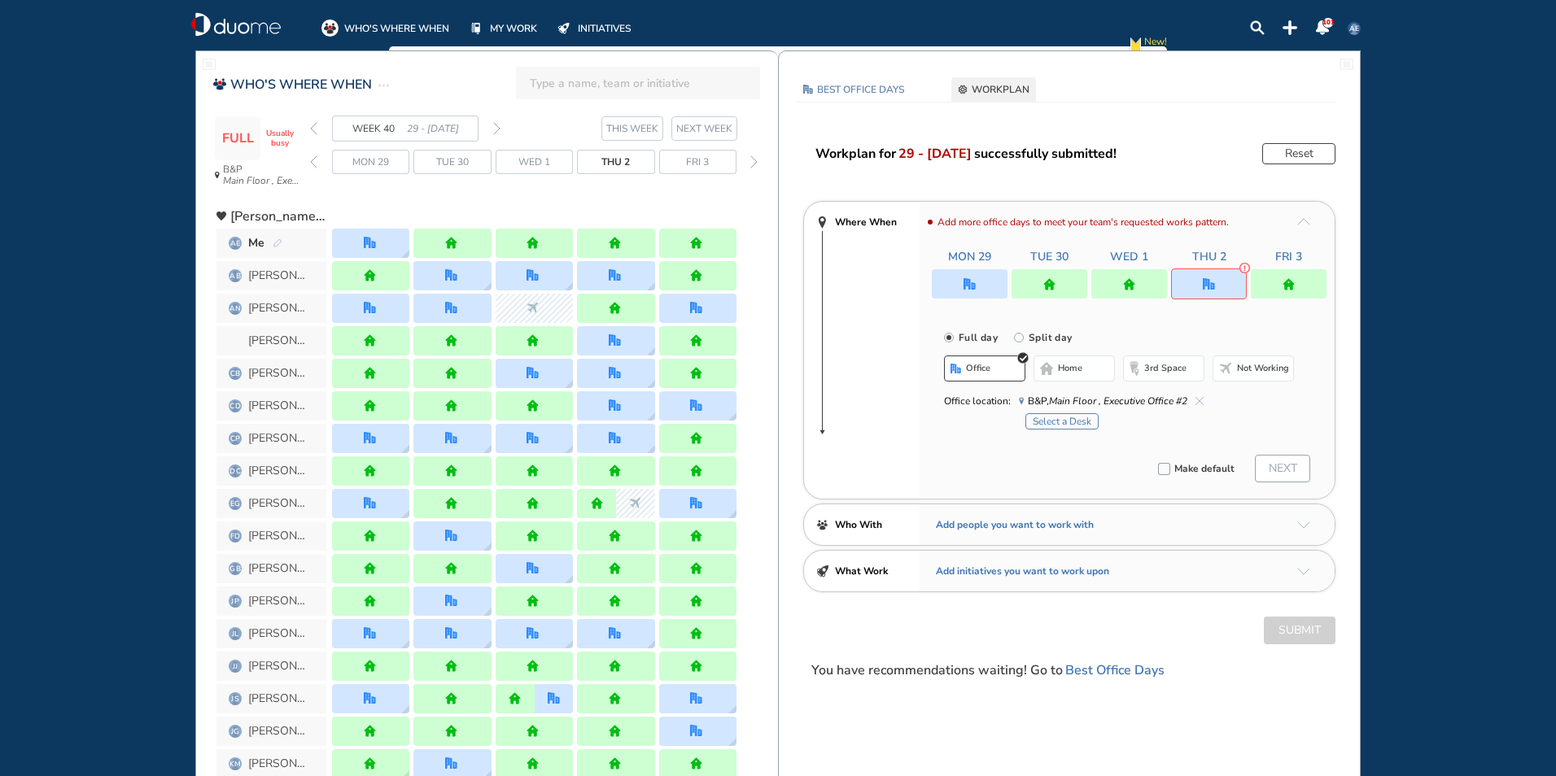
click at [1084, 365] on button "home" at bounding box center [1073, 369] width 81 height 26
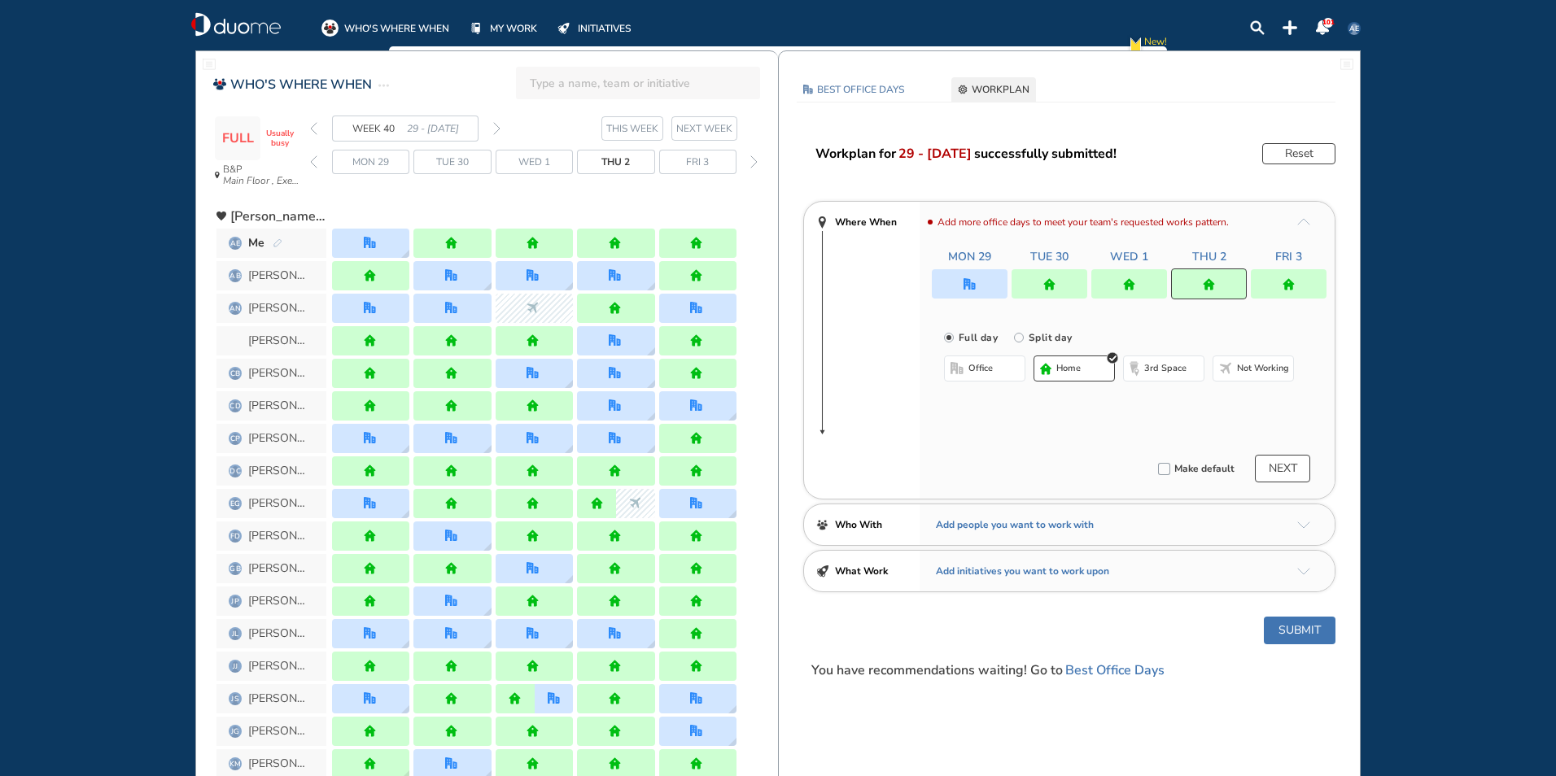
drag, startPoint x: 1138, startPoint y: 277, endPoint x: 1007, endPoint y: 356, distance: 152.7
click at [1138, 276] on div at bounding box center [1129, 283] width 76 height 29
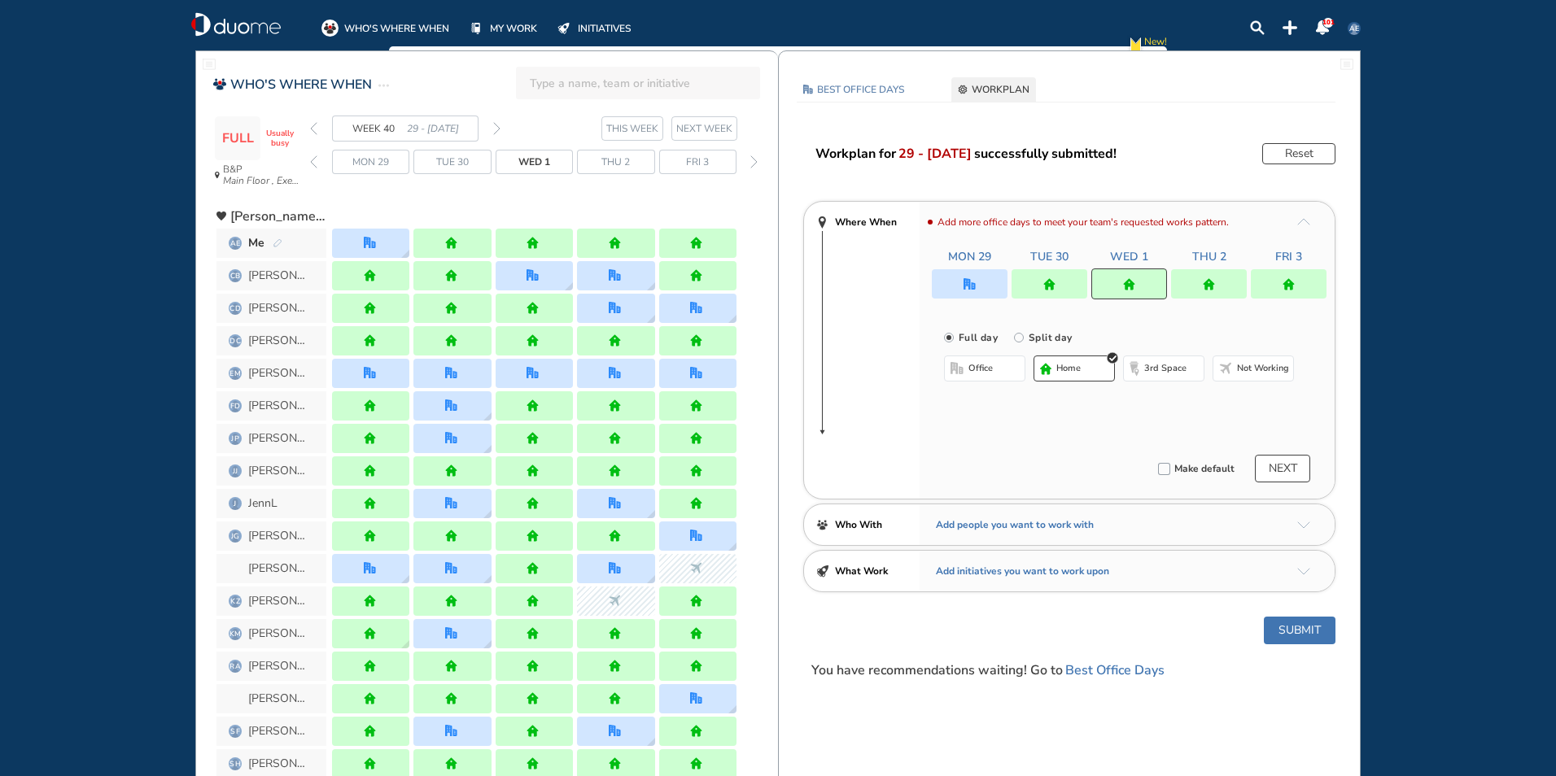
click at [985, 373] on span "office" at bounding box center [980, 368] width 24 height 13
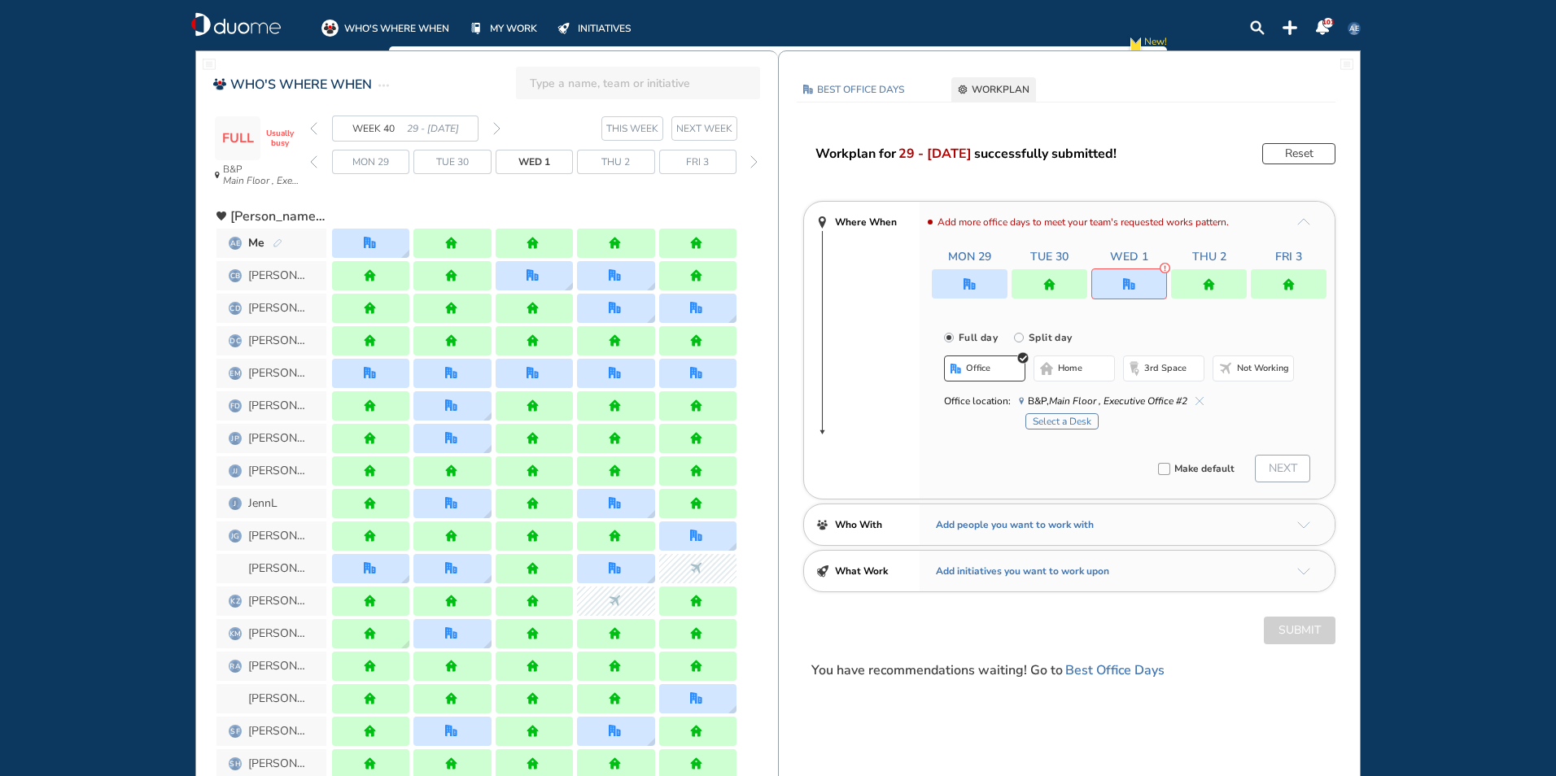
click at [1047, 294] on div at bounding box center [1050, 283] width 76 height 29
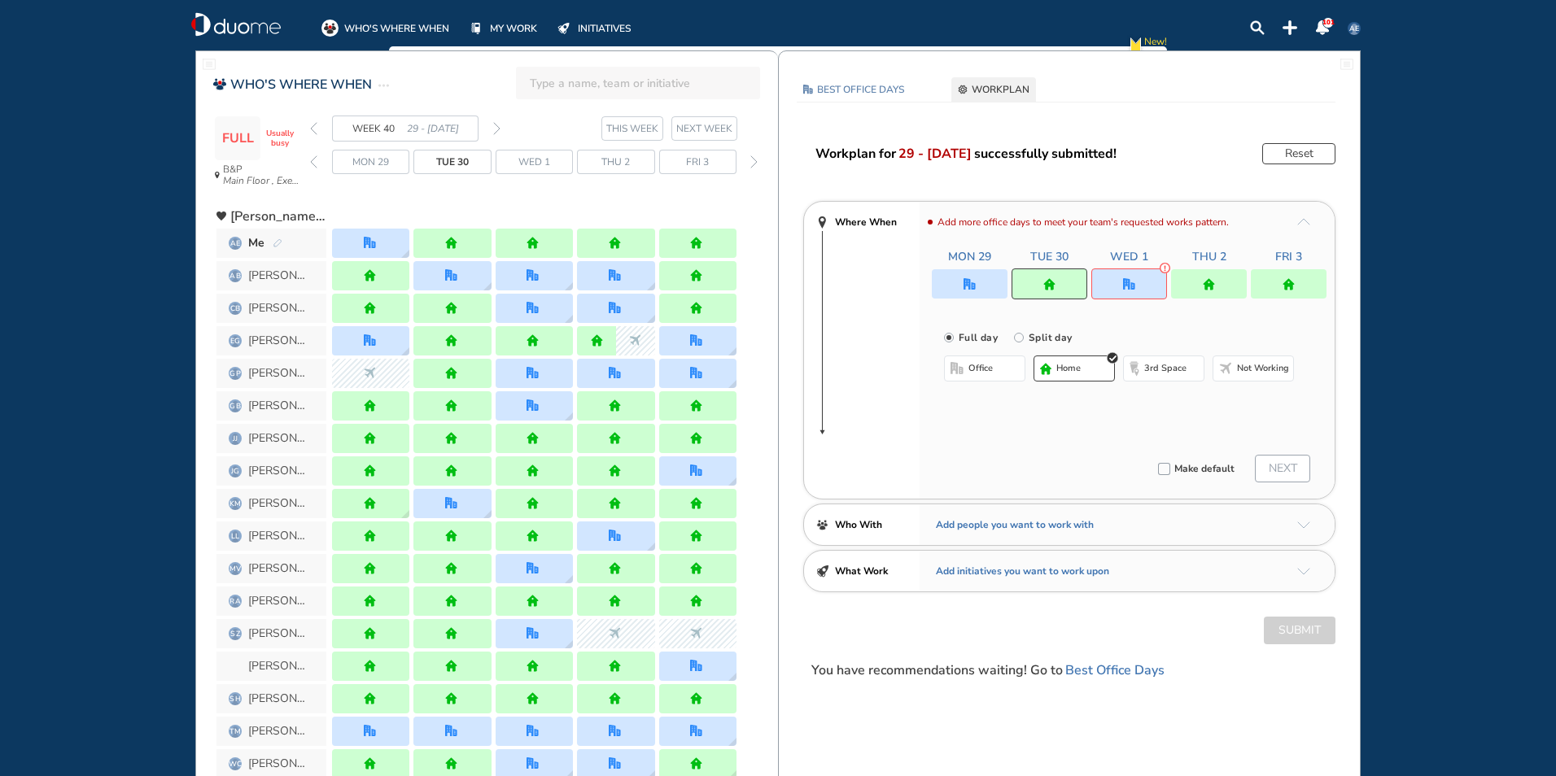
click at [1014, 374] on button "office" at bounding box center [984, 369] width 81 height 26
